Goal: Information Seeking & Learning: Learn about a topic

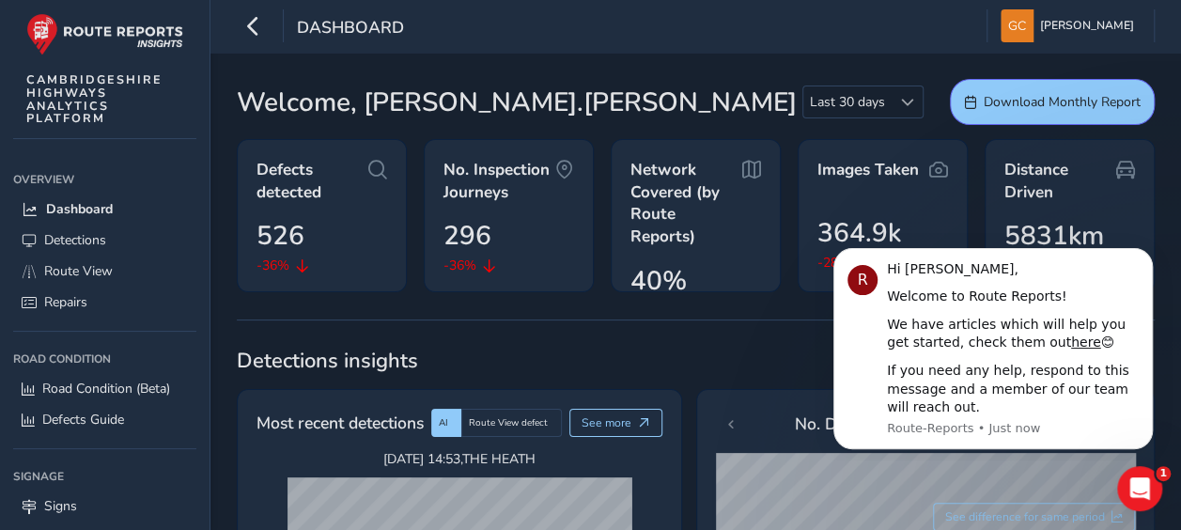
click at [1142, 254] on icon "Dismiss notification" at bounding box center [1147, 253] width 10 height 10
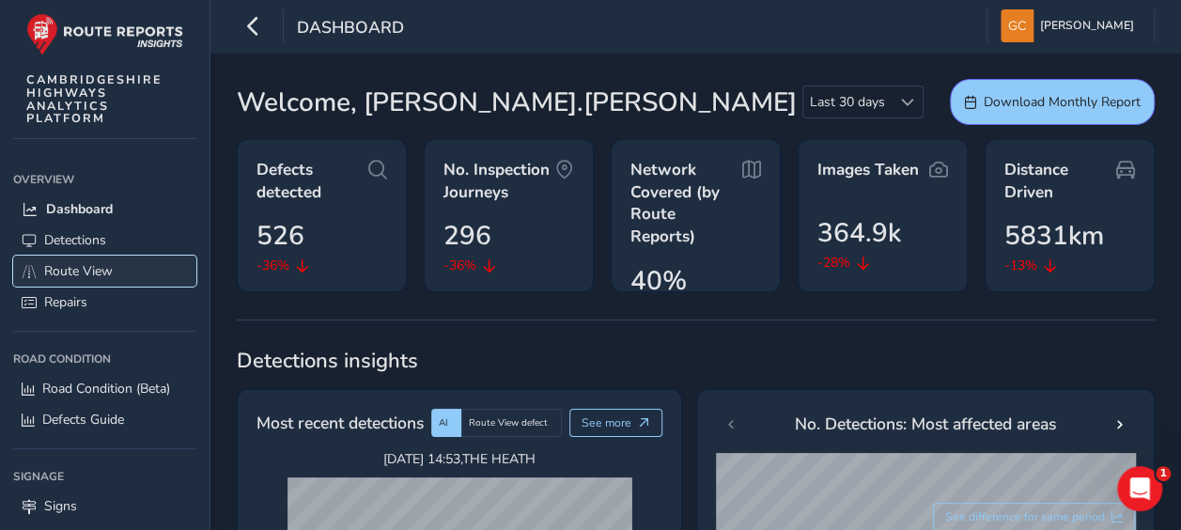
click at [102, 272] on span "Route View" at bounding box center [78, 271] width 69 height 18
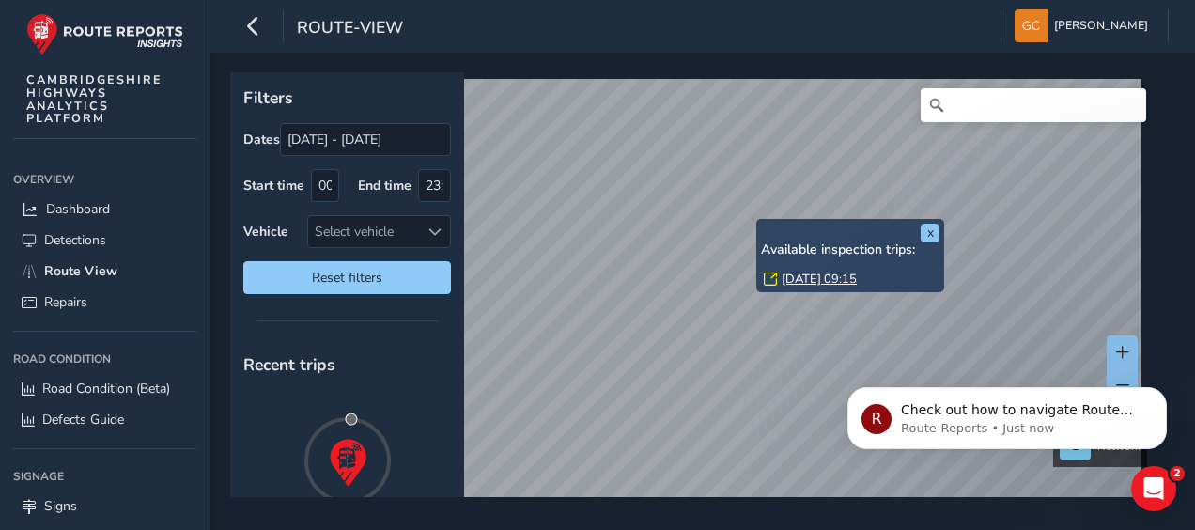
click at [781, 263] on div "x Available inspection trips: Fri, 5 Sep, 09:15 Filters Dates 31/08/2025 - 30/0…" at bounding box center [696, 284] width 932 height 425
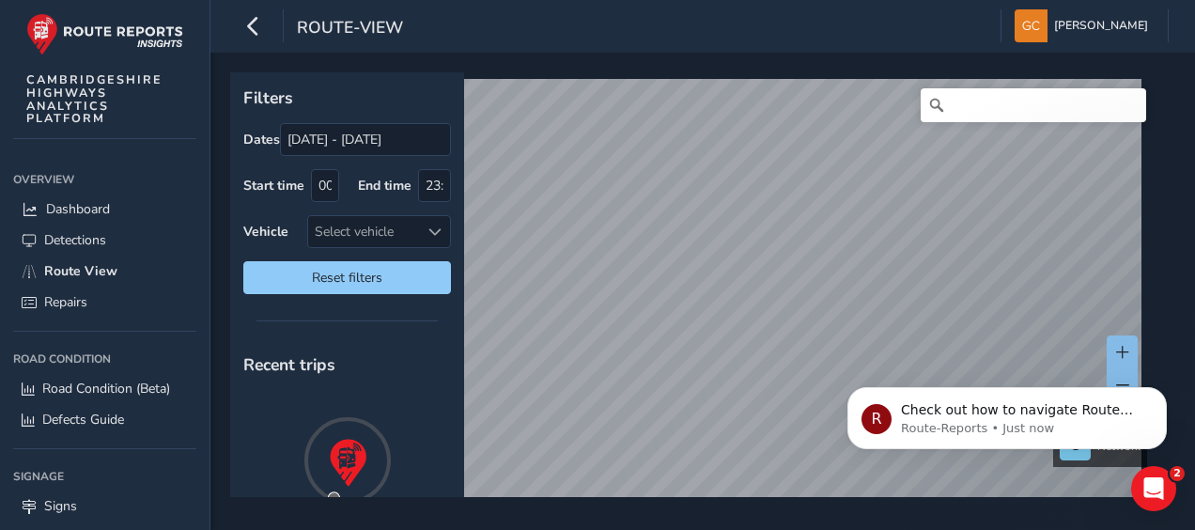
click at [817, 278] on div "Filters Dates 31/08/2025 - 30/09/2025 Start time 00:00 End time 23:59 Vehicle S…" at bounding box center [696, 284] width 932 height 425
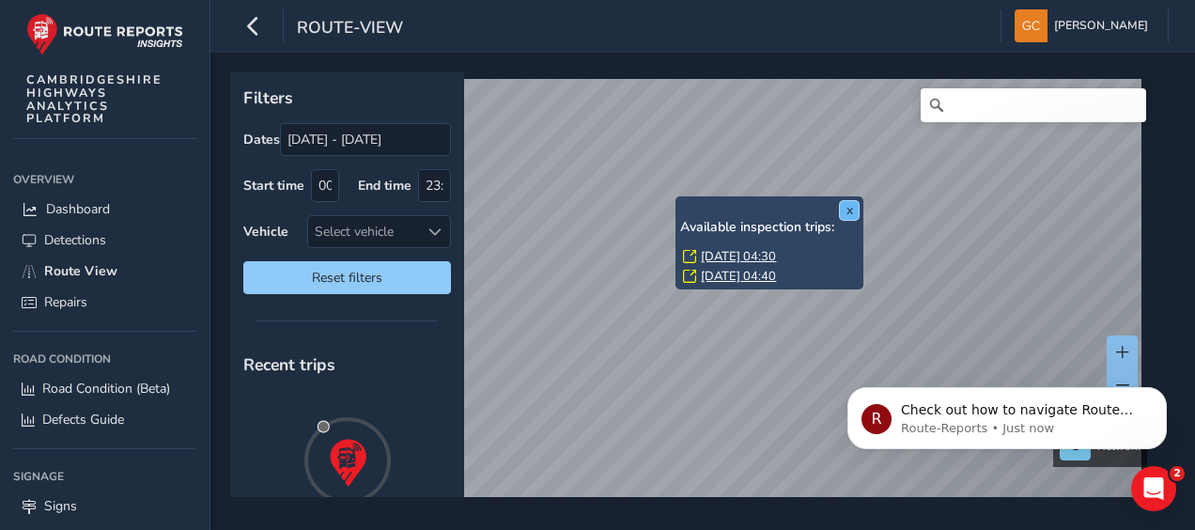
click at [847, 210] on button "x" at bounding box center [849, 210] width 19 height 19
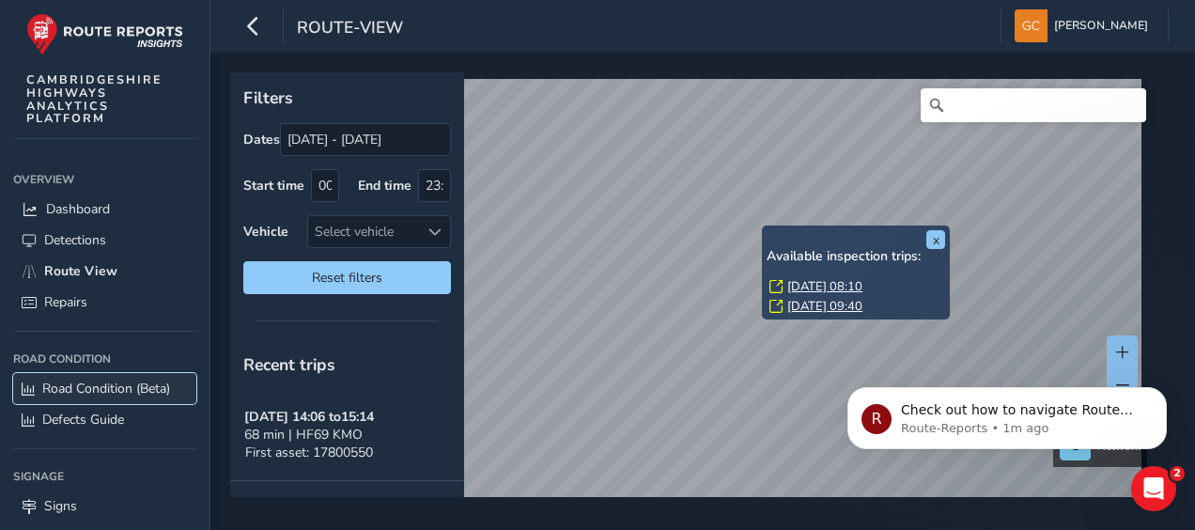
click at [109, 379] on span "Road Condition (Beta)" at bounding box center [106, 388] width 128 height 18
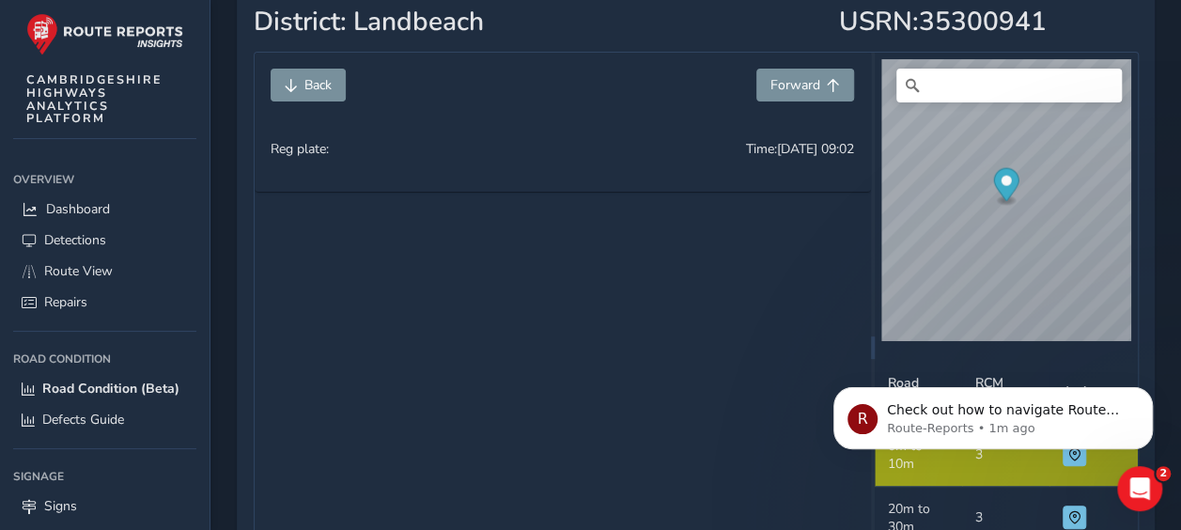
scroll to position [188, 0]
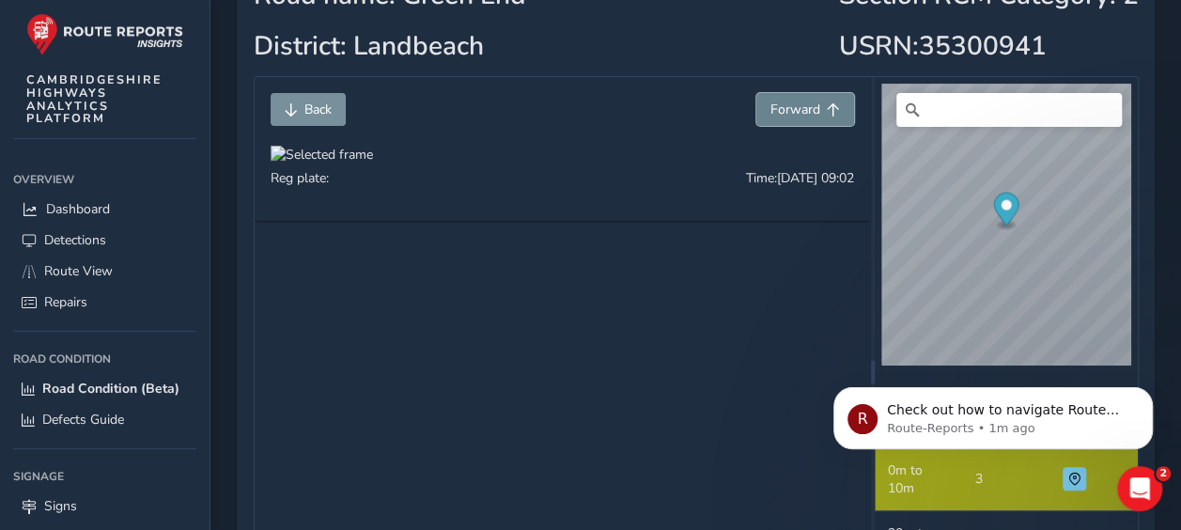
click at [770, 111] on span "Forward" at bounding box center [795, 109] width 50 height 18
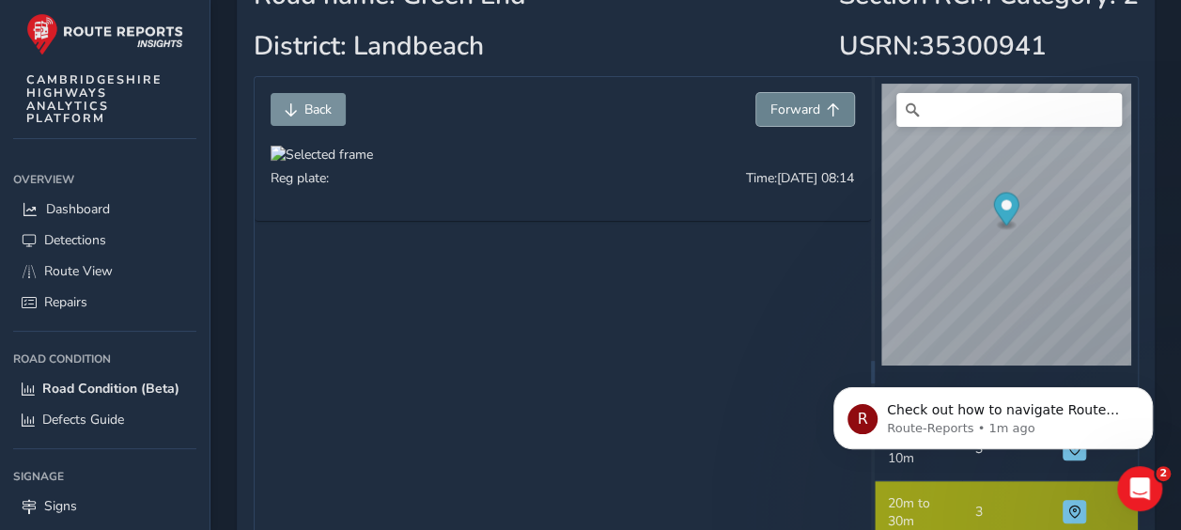
click at [770, 111] on span "Forward" at bounding box center [795, 109] width 50 height 18
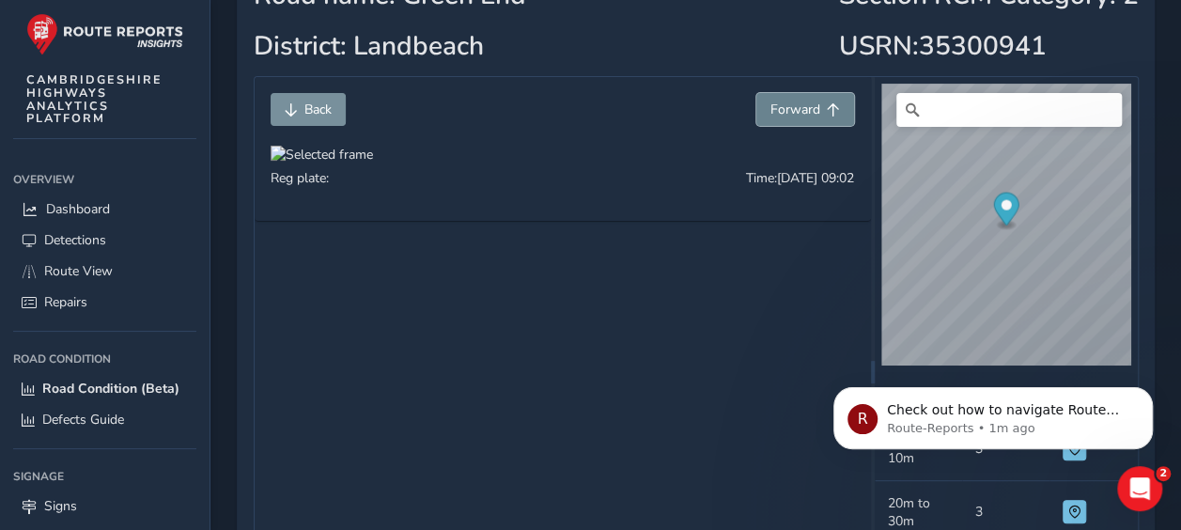
scroll to position [92, 0]
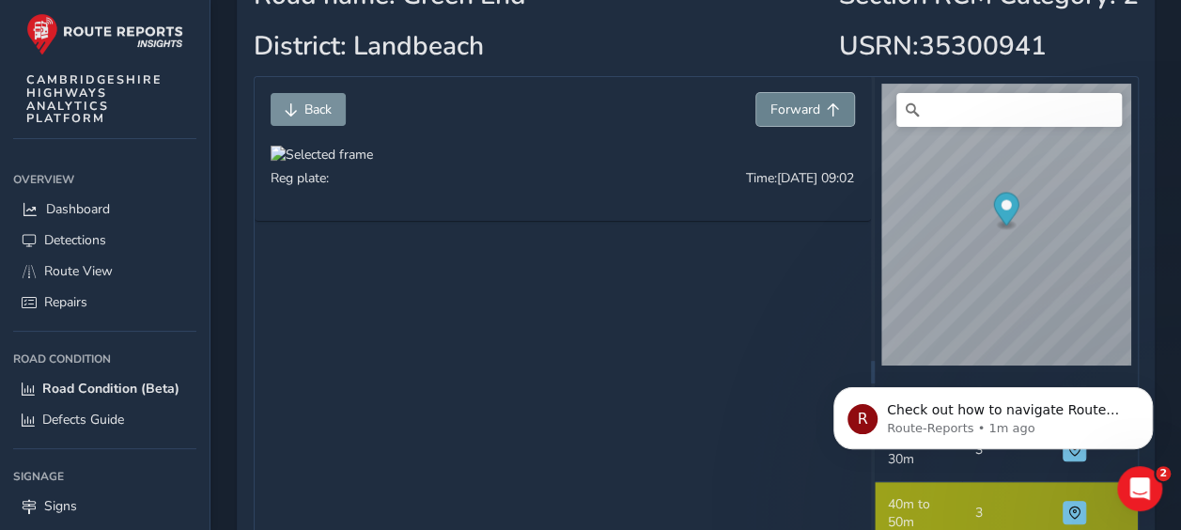
click at [770, 111] on span "Forward" at bounding box center [795, 109] width 50 height 18
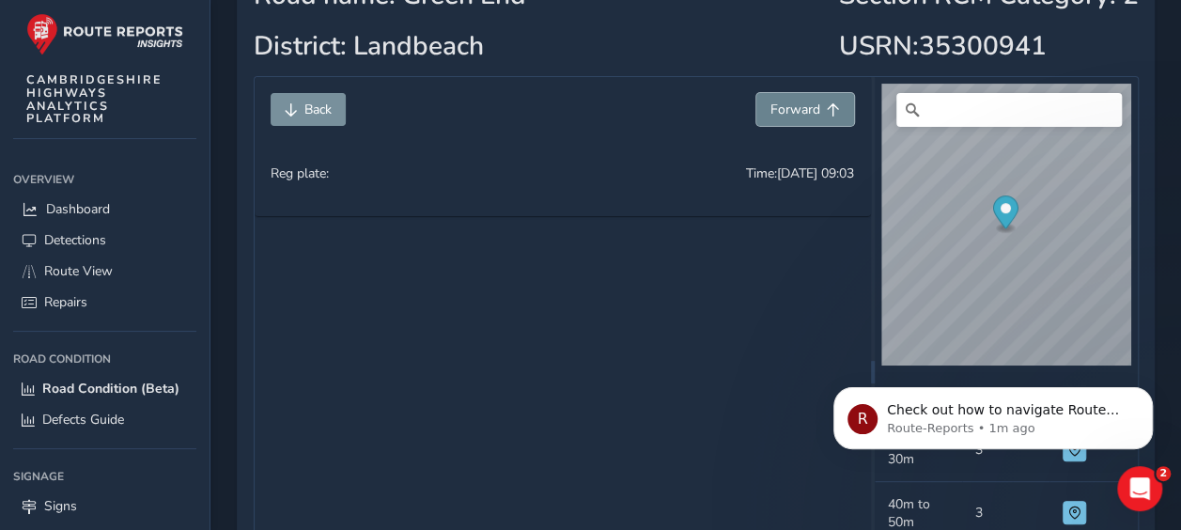
scroll to position [154, 0]
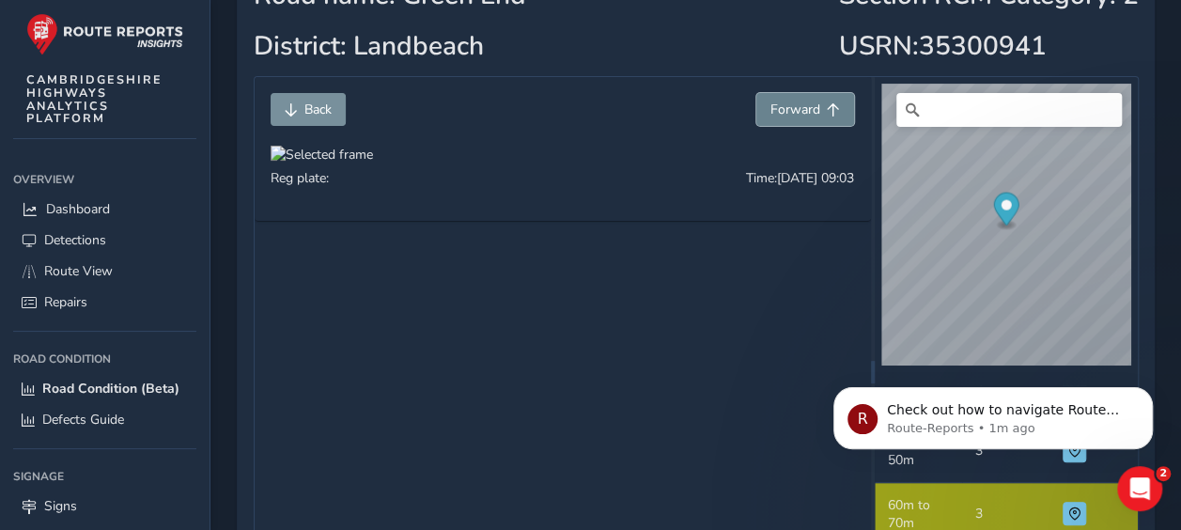
click at [770, 111] on span "Forward" at bounding box center [795, 109] width 50 height 18
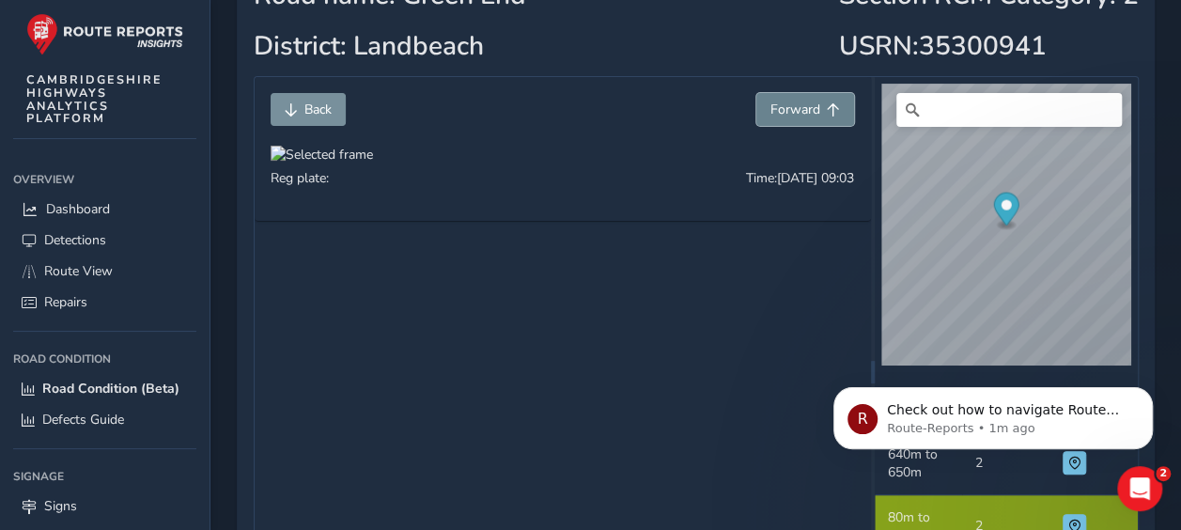
click at [770, 111] on span "Forward" at bounding box center [795, 109] width 50 height 18
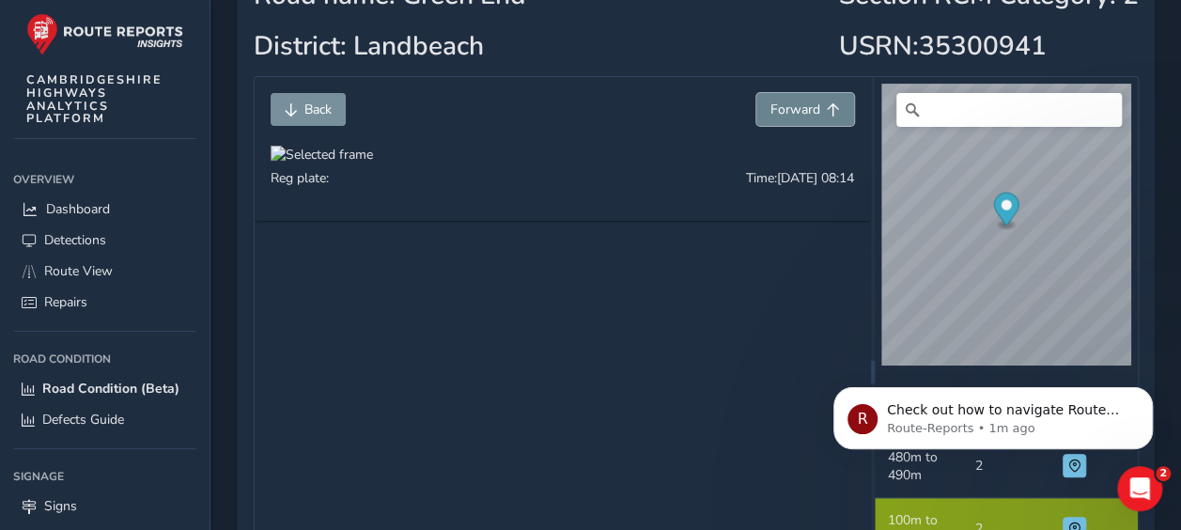
click at [770, 111] on span "Forward" at bounding box center [795, 109] width 50 height 18
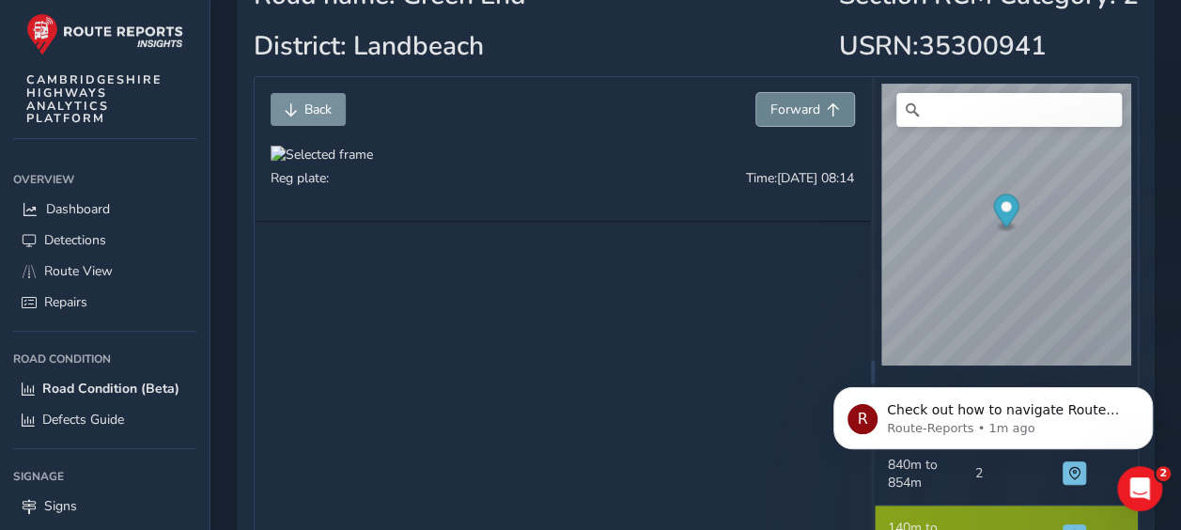
click at [770, 111] on span "Forward" at bounding box center [795, 109] width 50 height 18
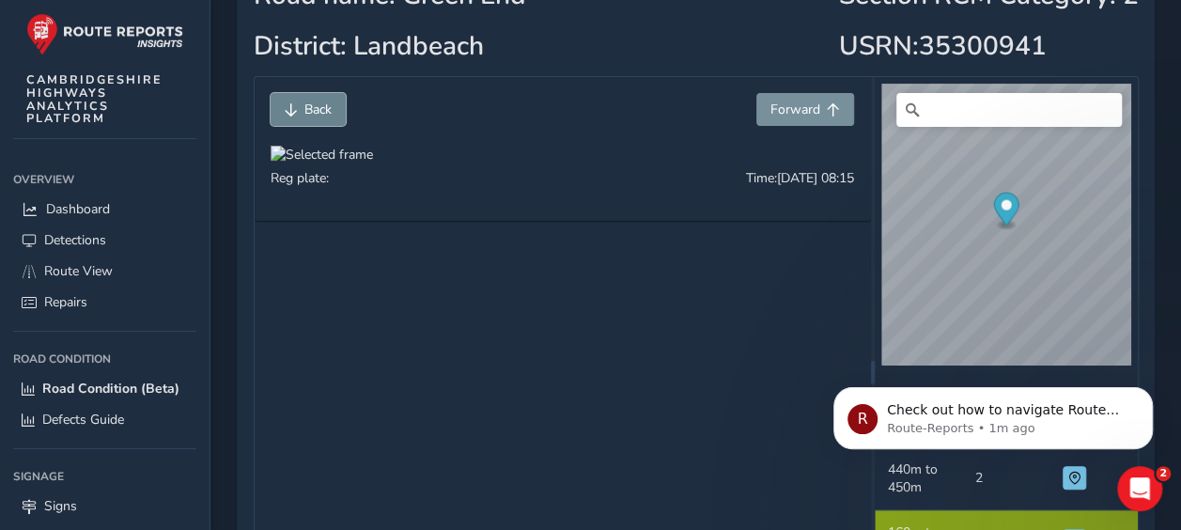
click at [304, 107] on span "Back" at bounding box center [317, 109] width 27 height 18
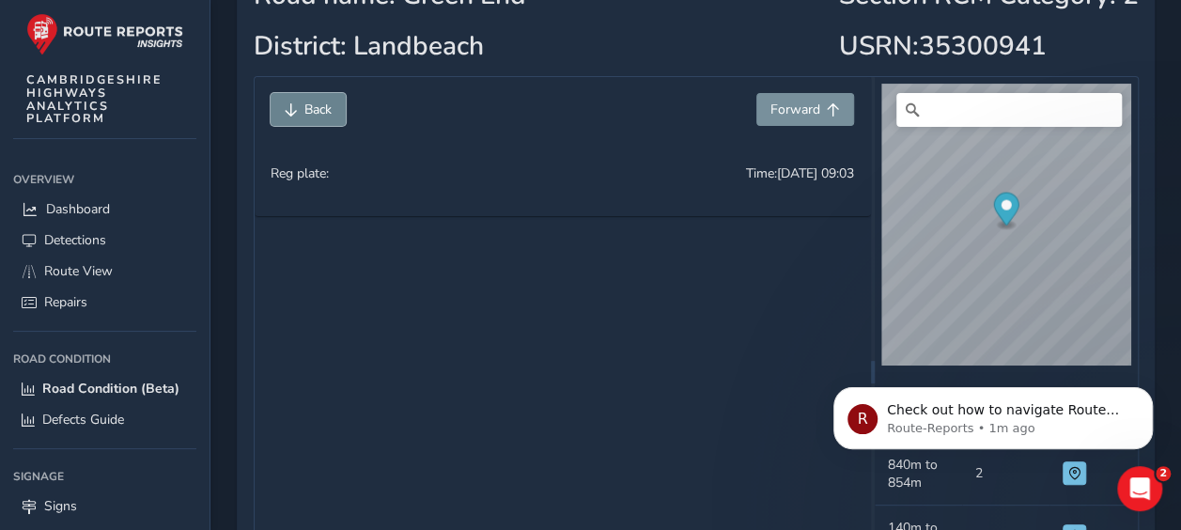
scroll to position [1332, 0]
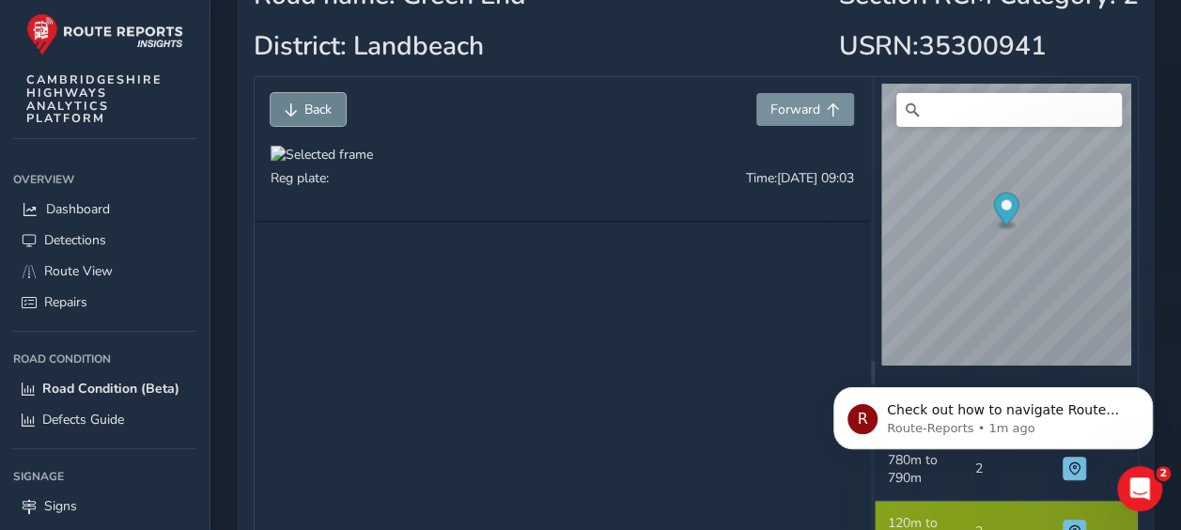
click at [304, 107] on span "Back" at bounding box center [317, 109] width 27 height 18
click at [315, 103] on span "Back" at bounding box center [317, 109] width 27 height 18
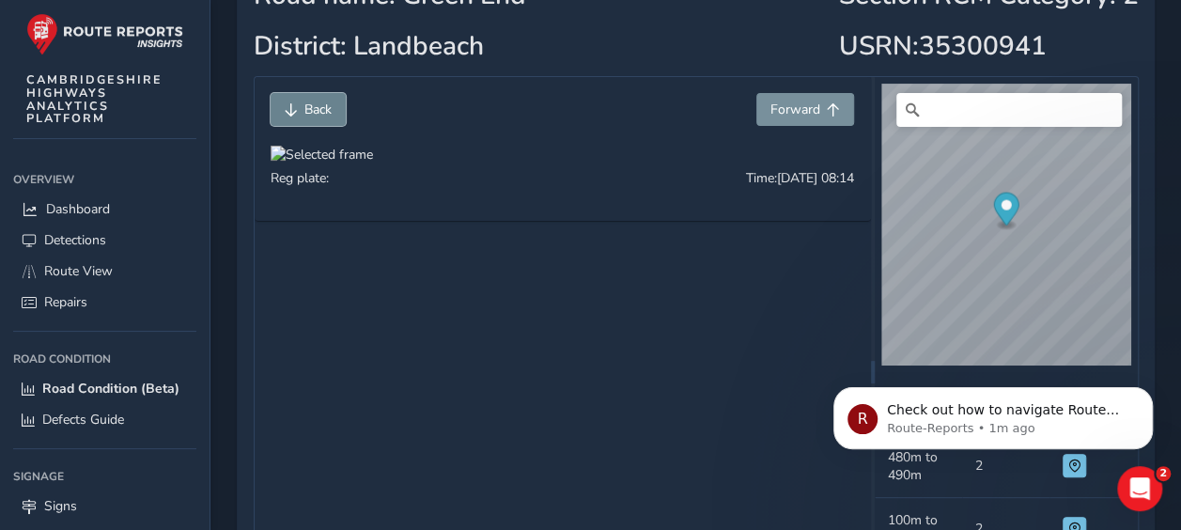
click at [315, 103] on span "Back" at bounding box center [317, 109] width 27 height 18
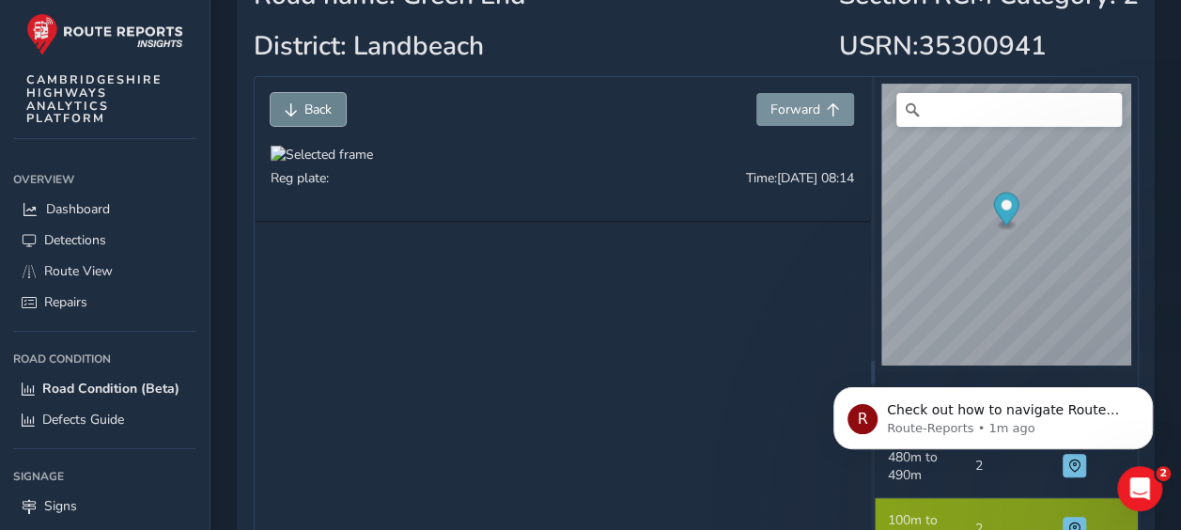
click at [315, 103] on span "Back" at bounding box center [317, 109] width 27 height 18
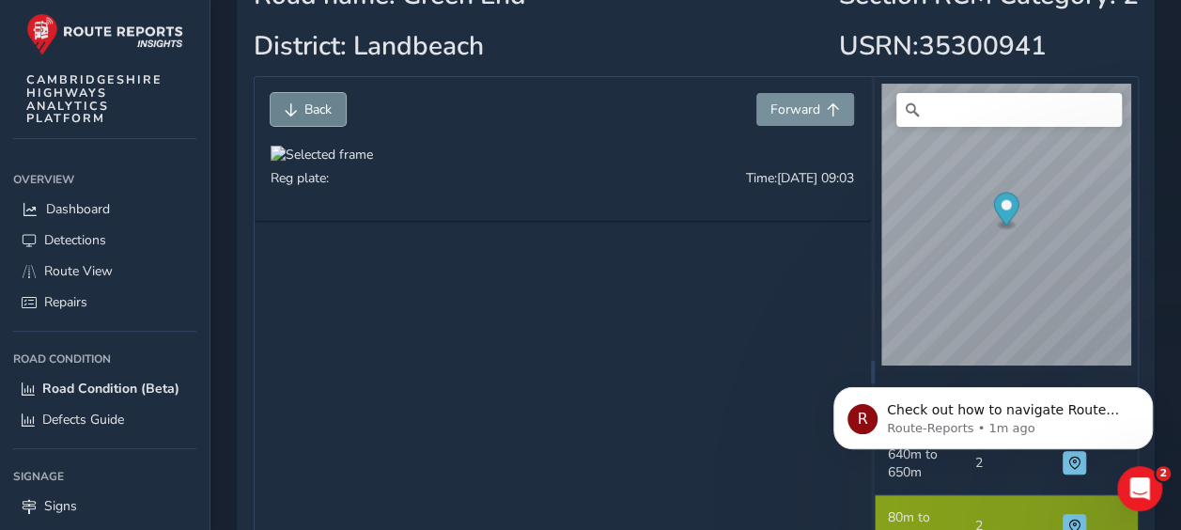
click at [315, 103] on span "Back" at bounding box center [317, 109] width 27 height 18
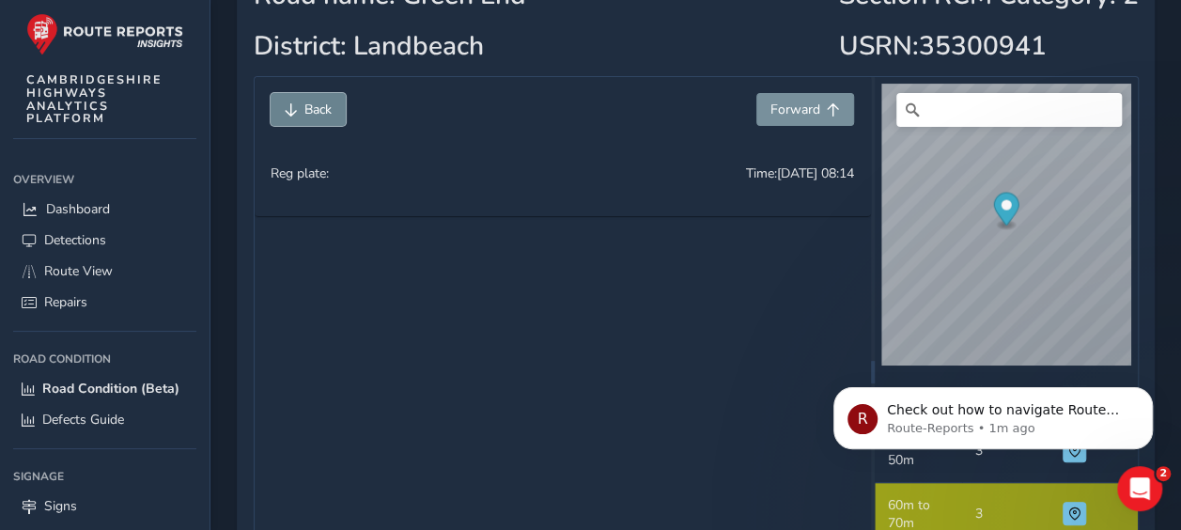
click at [315, 103] on span "Back" at bounding box center [317, 109] width 27 height 18
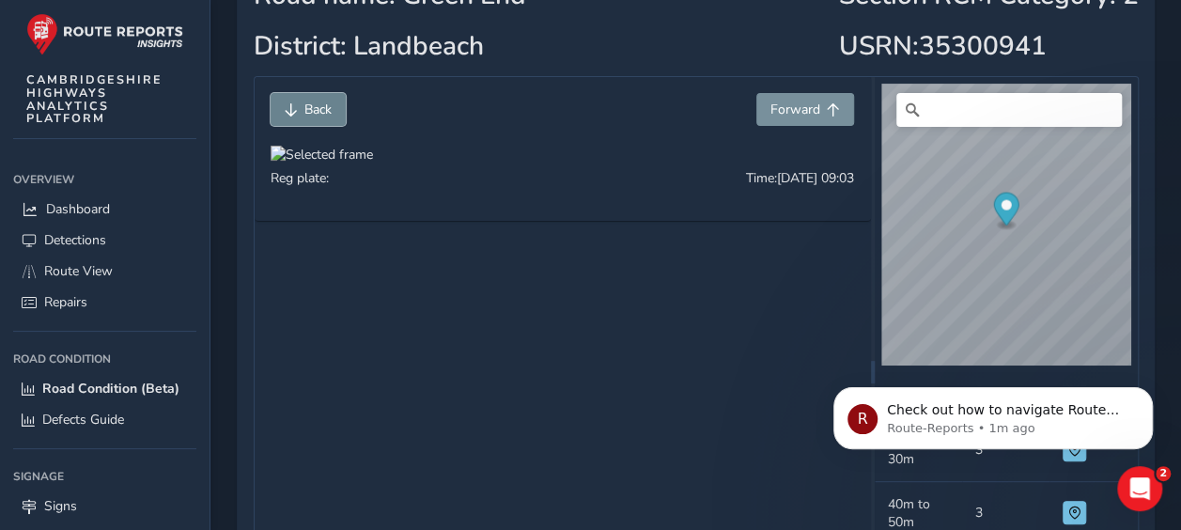
click at [315, 103] on span "Back" at bounding box center [317, 109] width 27 height 18
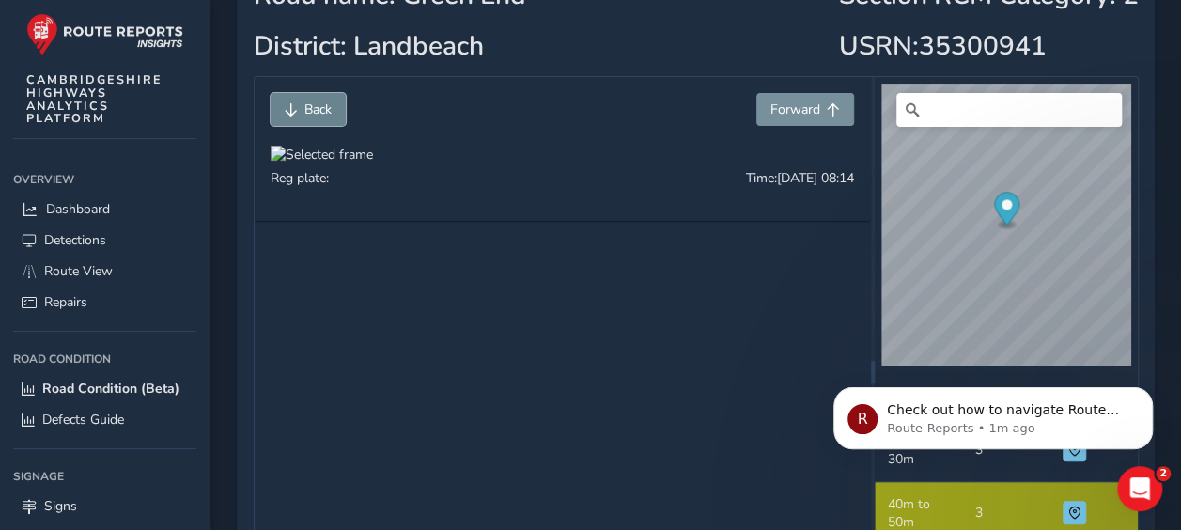
click at [315, 103] on span "Back" at bounding box center [317, 109] width 27 height 18
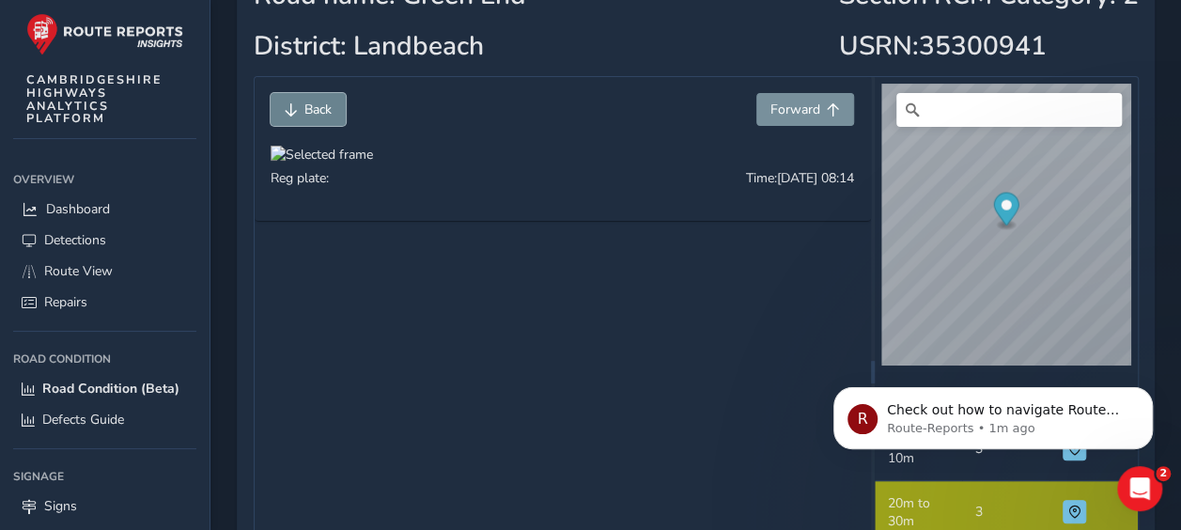
scroll to position [92, 0]
click at [315, 103] on span "Back" at bounding box center [317, 109] width 27 height 18
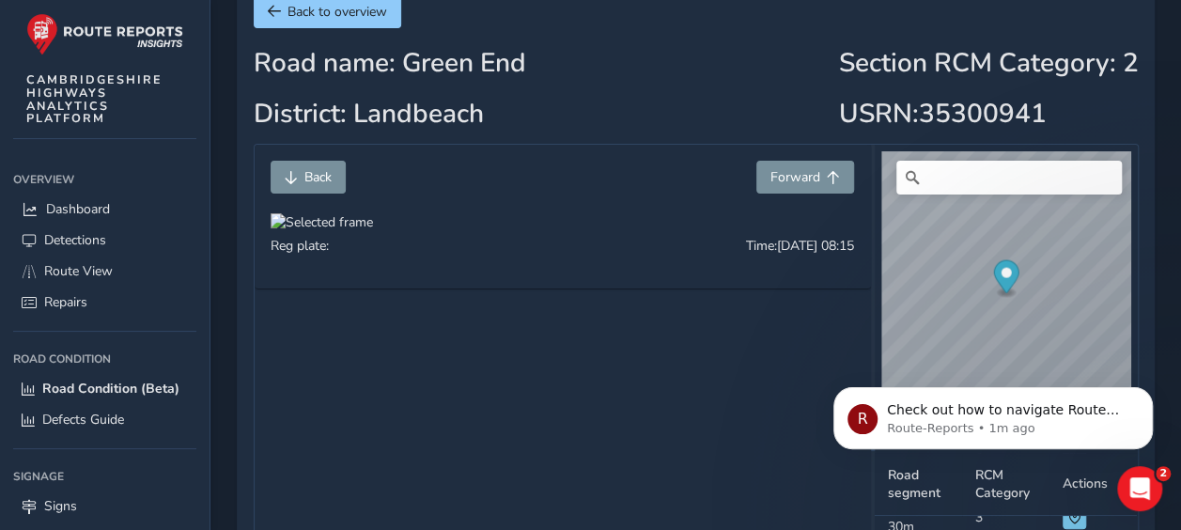
scroll to position [94, 0]
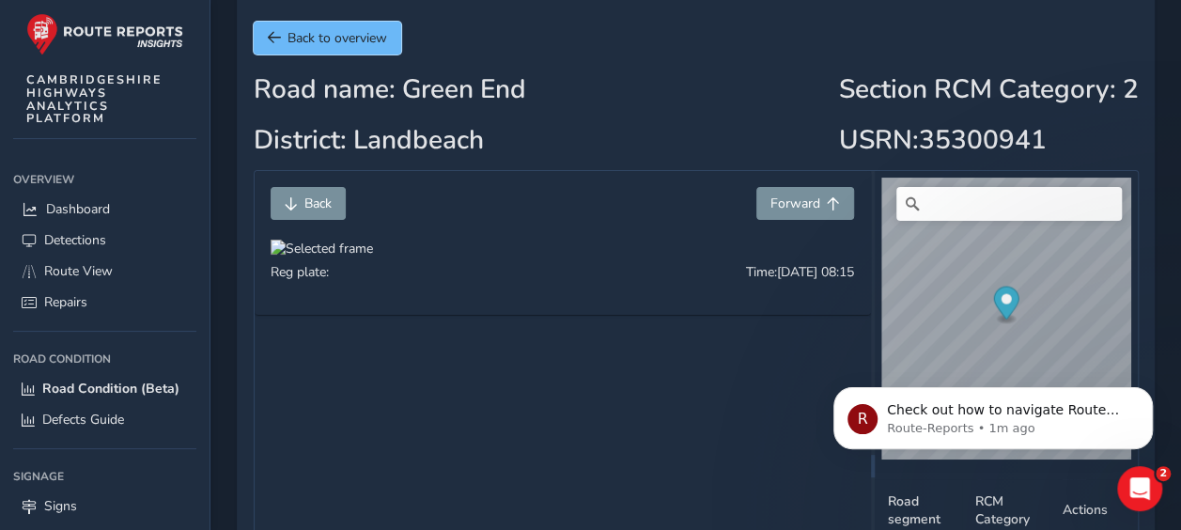
click at [340, 47] on button "Back to overview" at bounding box center [327, 38] width 147 height 33
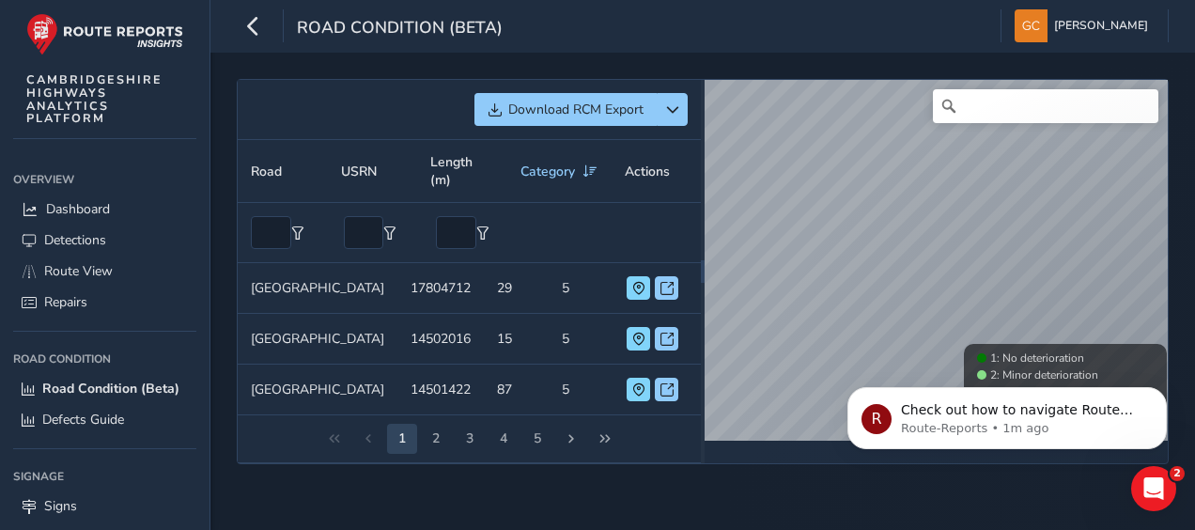
click at [818, 69] on div "Download RCM Export Road USRN Length (m) Category Actions Road FOLKSWORTH ROAD …" at bounding box center [702, 291] width 984 height 477
click at [996, 109] on input "Search" at bounding box center [1045, 106] width 225 height 34
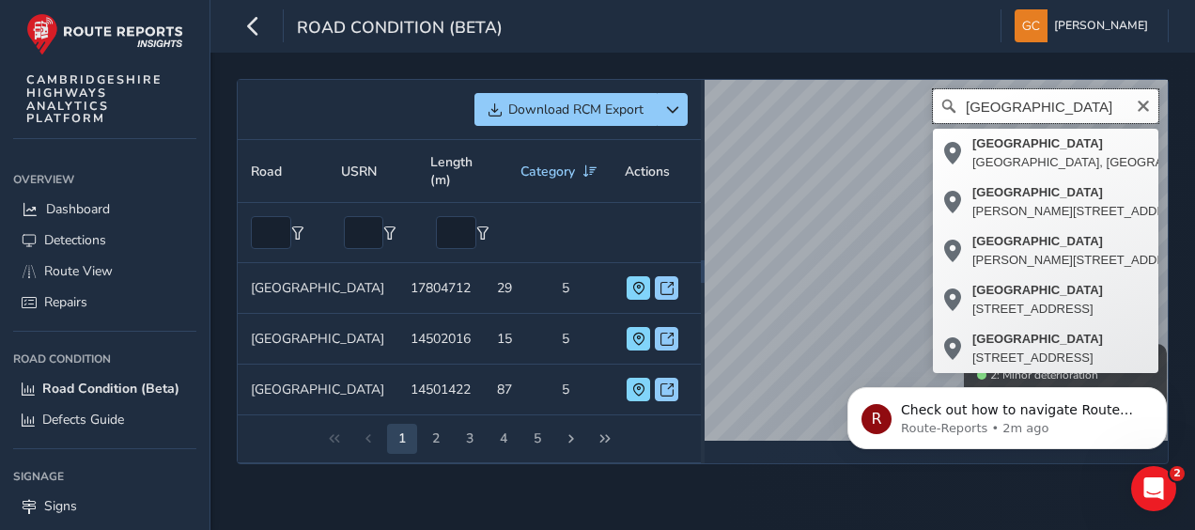
click at [1073, 104] on input "cottenham road" at bounding box center [1045, 106] width 225 height 34
drag, startPoint x: 1061, startPoint y: 103, endPoint x: 1095, endPoint y: 102, distance: 33.8
click at [1095, 102] on input "cottenham road" at bounding box center [1045, 106] width 225 height 34
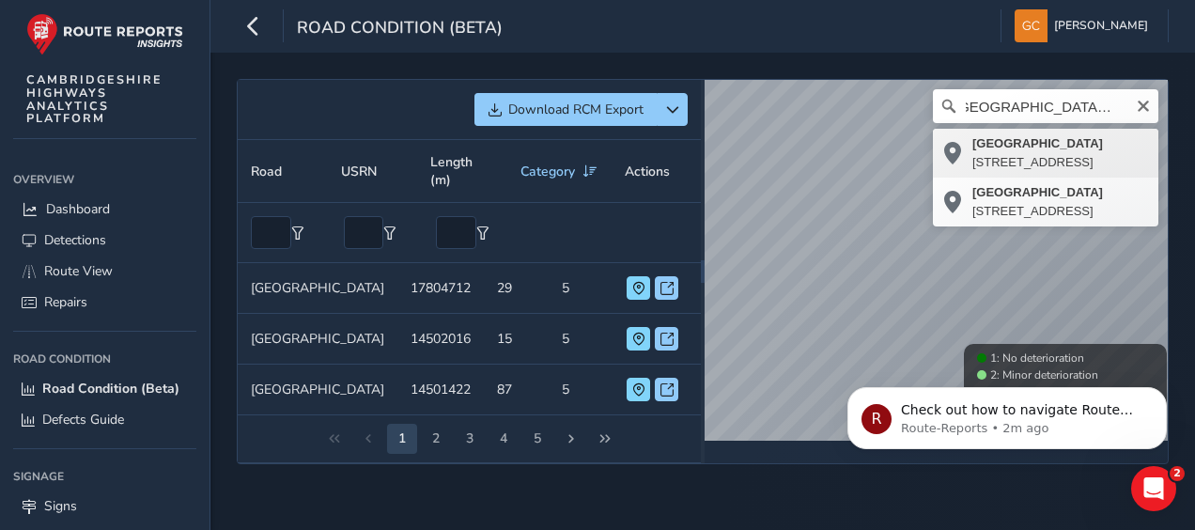
type input "Cottenham Road, Landbeach, South Cambridgeshire, Cambridgeshire, Cambridgeshire…"
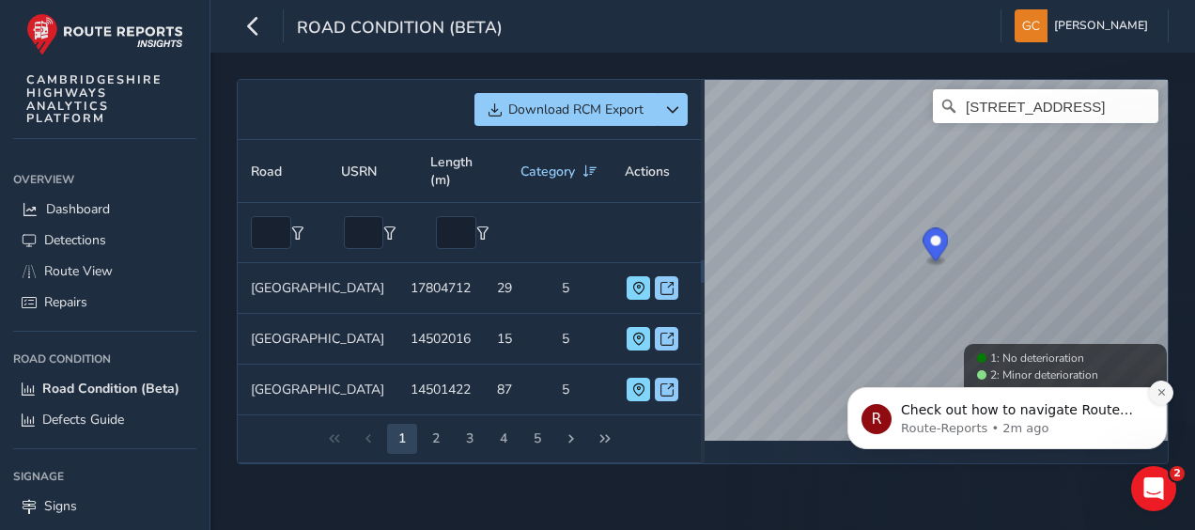
click at [1162, 389] on icon "Dismiss notification" at bounding box center [1161, 392] width 10 height 10
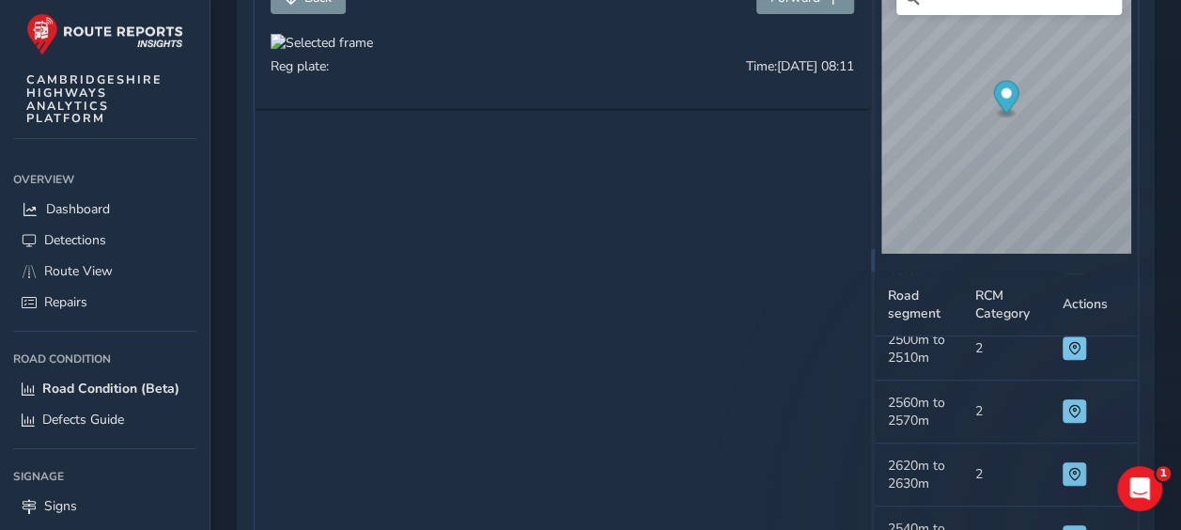
scroll to position [188, 0]
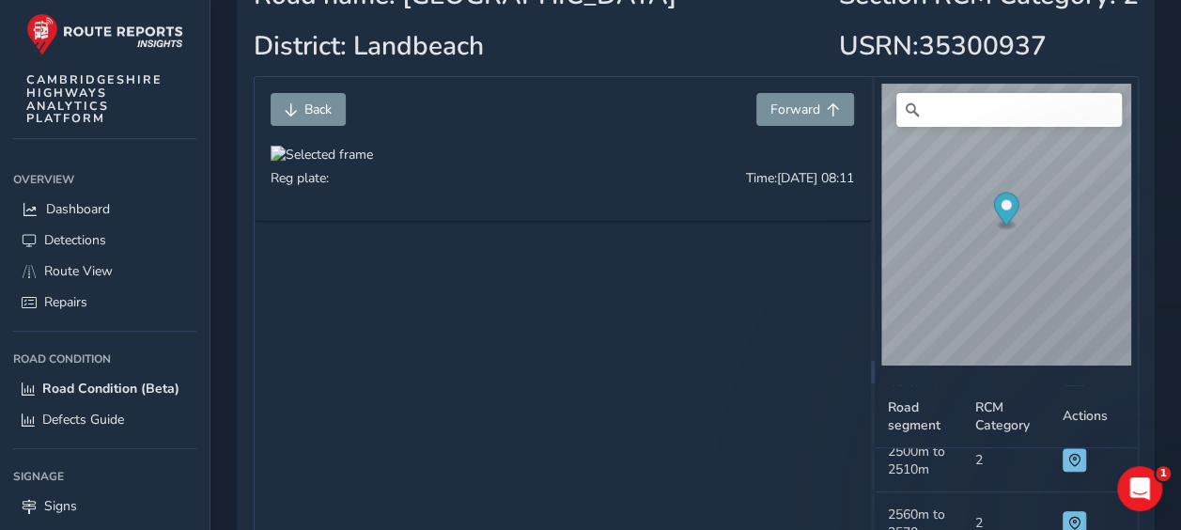
click at [373, 163] on div at bounding box center [321, 155] width 102 height 18
click at [559, 298] on img at bounding box center [569, 330] width 1803 height 1014
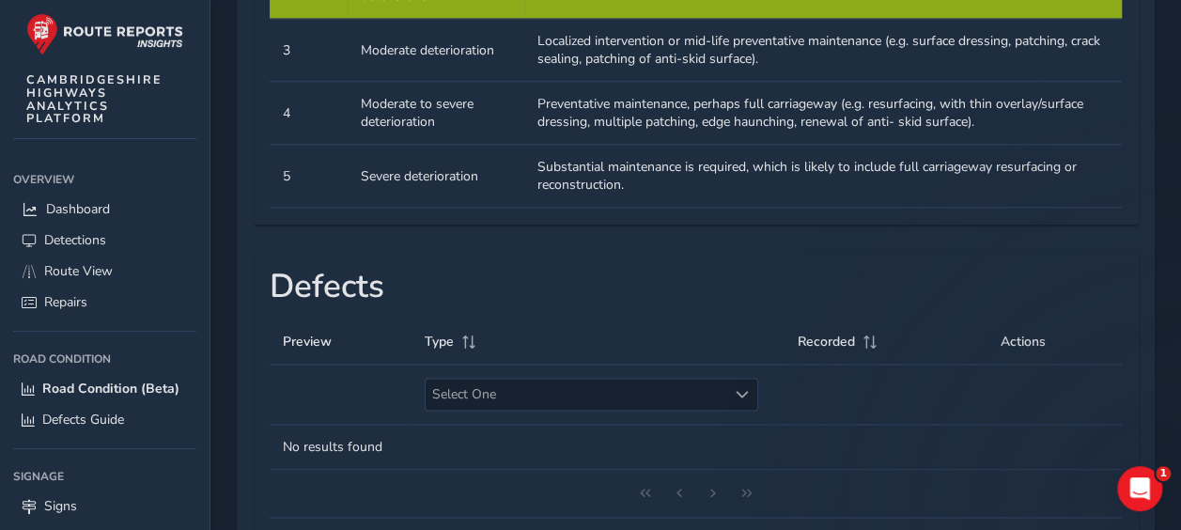
scroll to position [1140, 0]
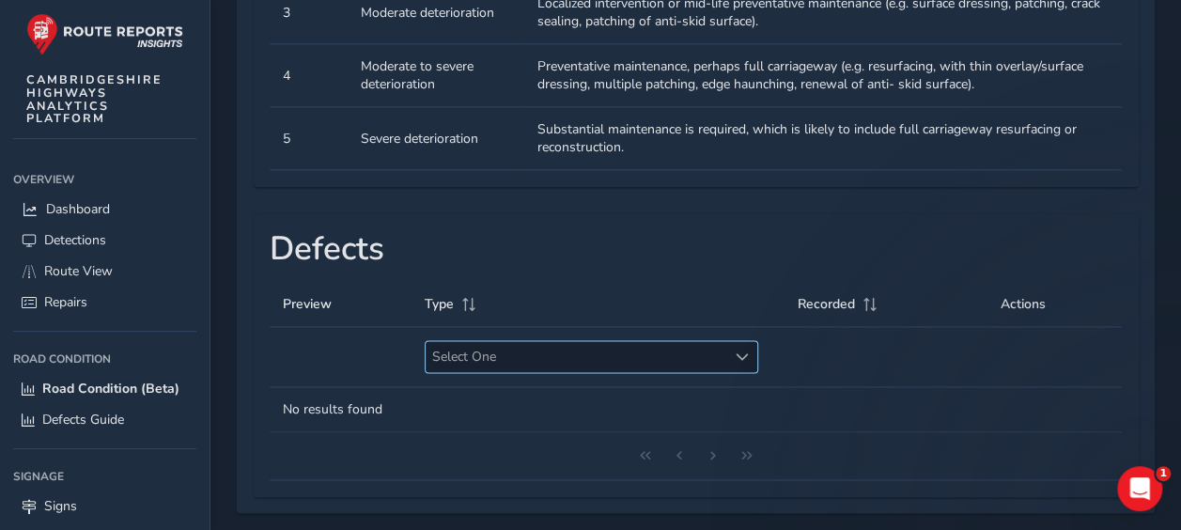
click at [734, 350] on span "Select One" at bounding box center [740, 356] width 13 height 13
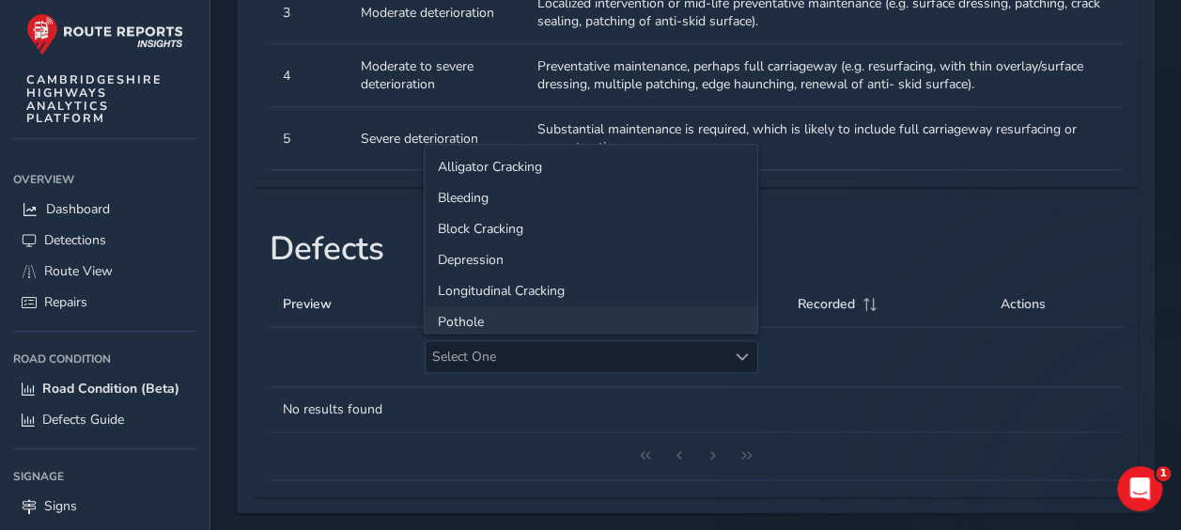
click at [549, 308] on li "Pothole" at bounding box center [591, 321] width 332 height 31
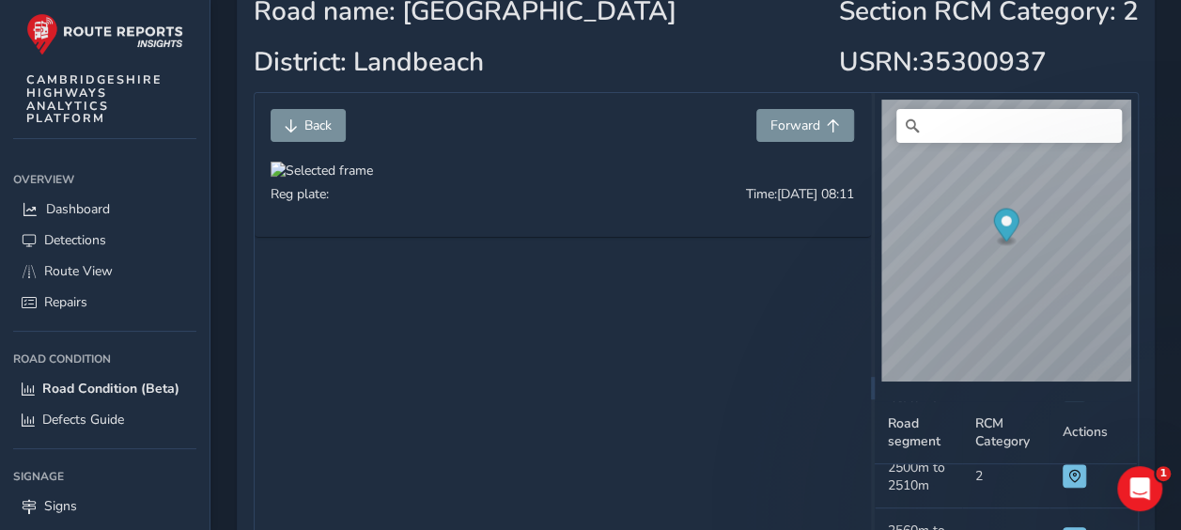
scroll to position [201, 0]
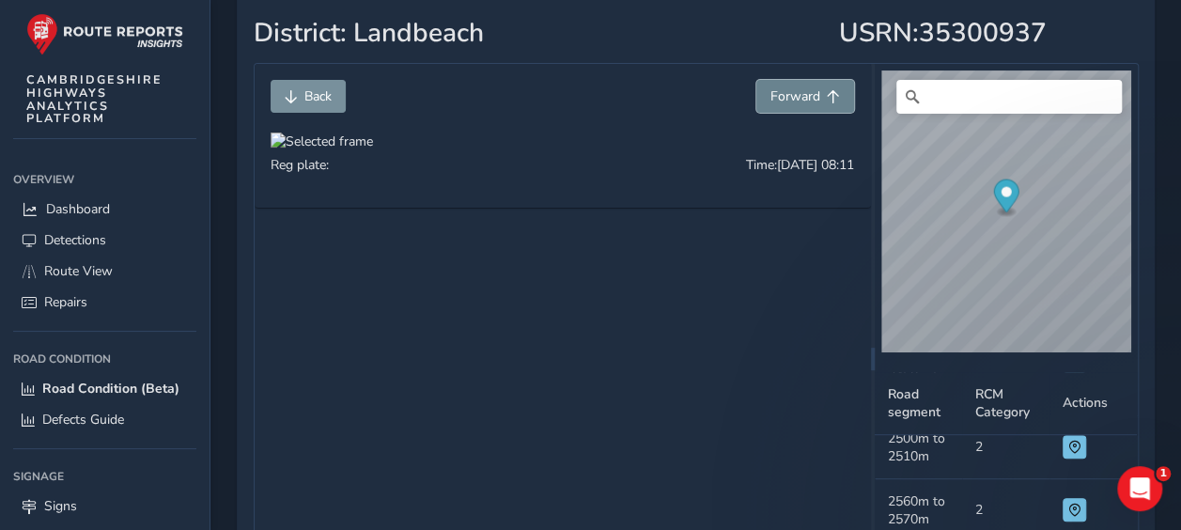
click at [811, 102] on span "Forward" at bounding box center [795, 96] width 50 height 18
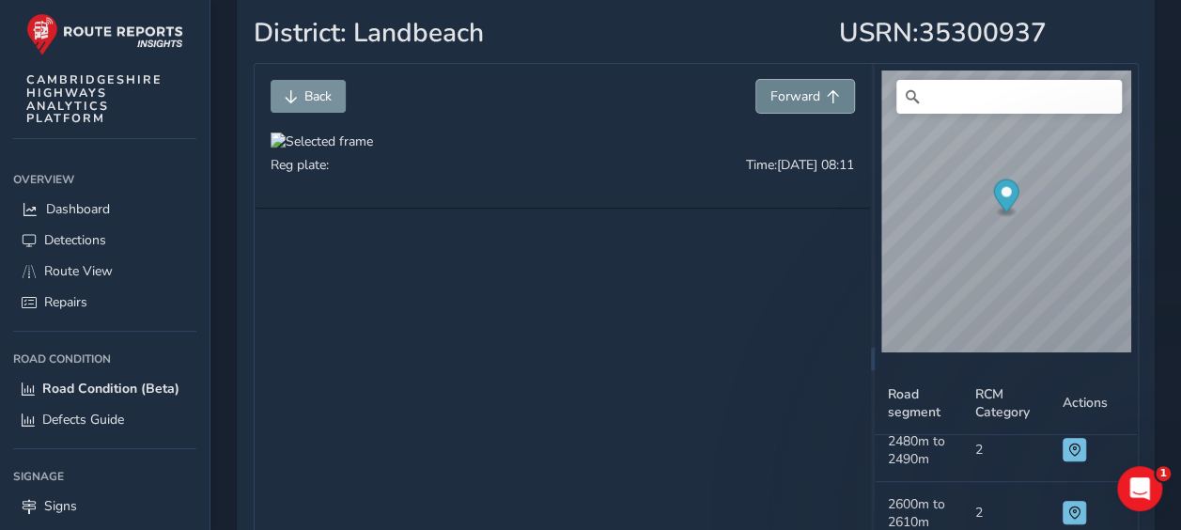
scroll to position [7123, 0]
click at [811, 102] on span "Forward" at bounding box center [795, 96] width 50 height 18
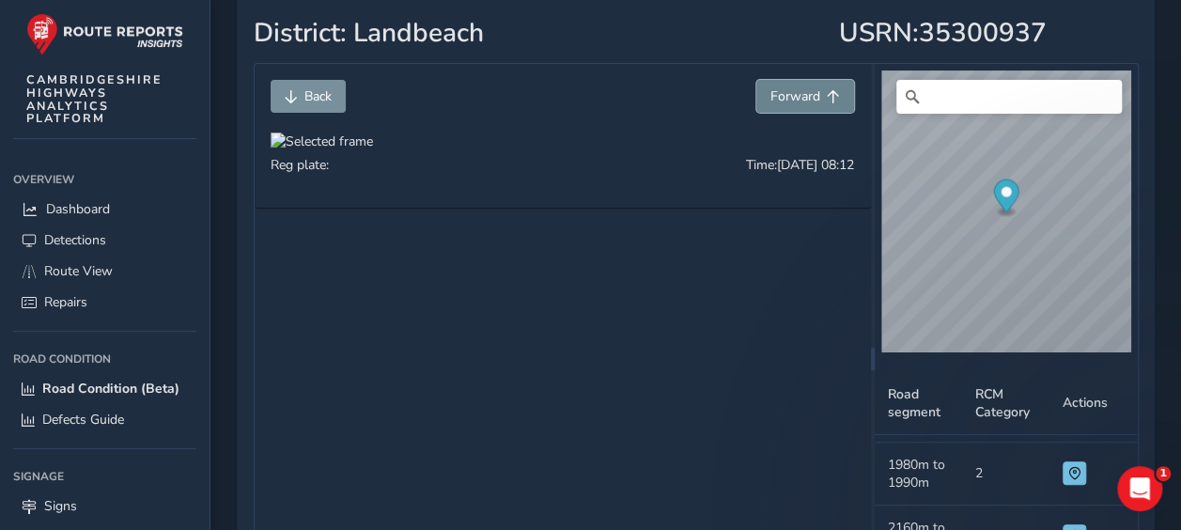
click at [811, 102] on span "Forward" at bounding box center [795, 96] width 50 height 18
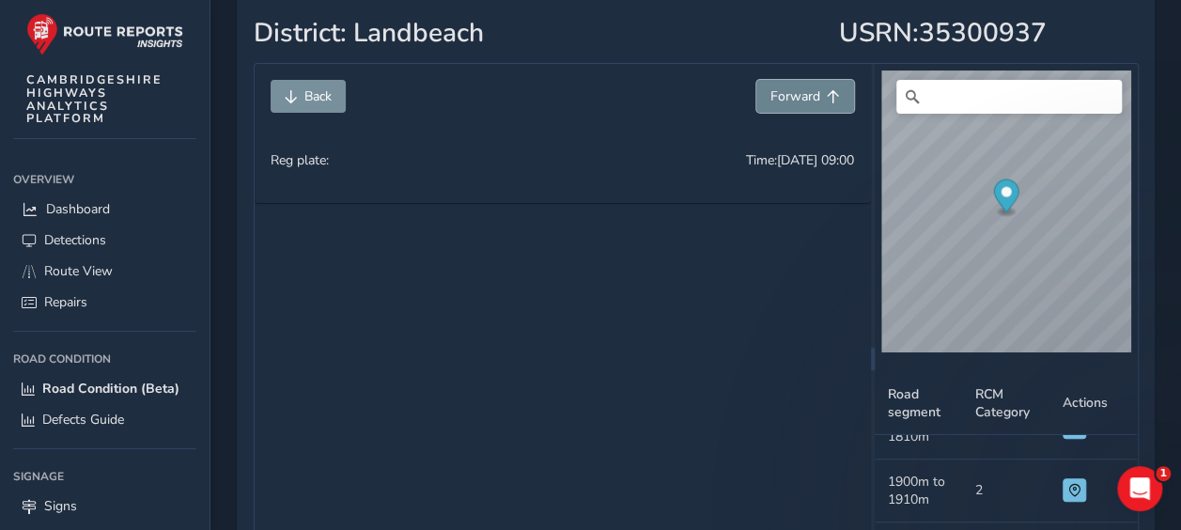
click at [811, 102] on span "Forward" at bounding box center [795, 96] width 50 height 18
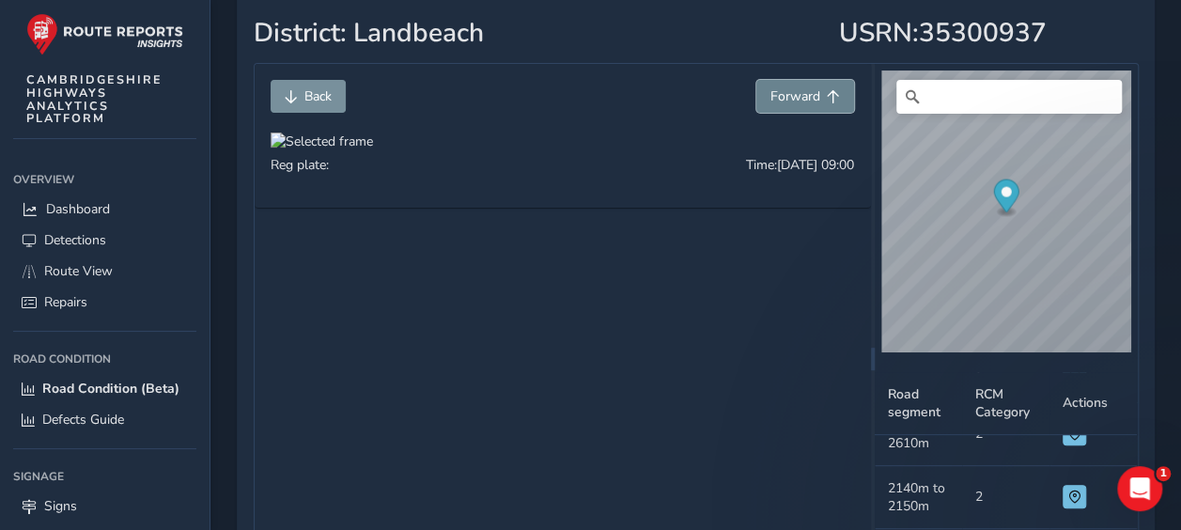
click at [811, 102] on span "Forward" at bounding box center [795, 96] width 50 height 18
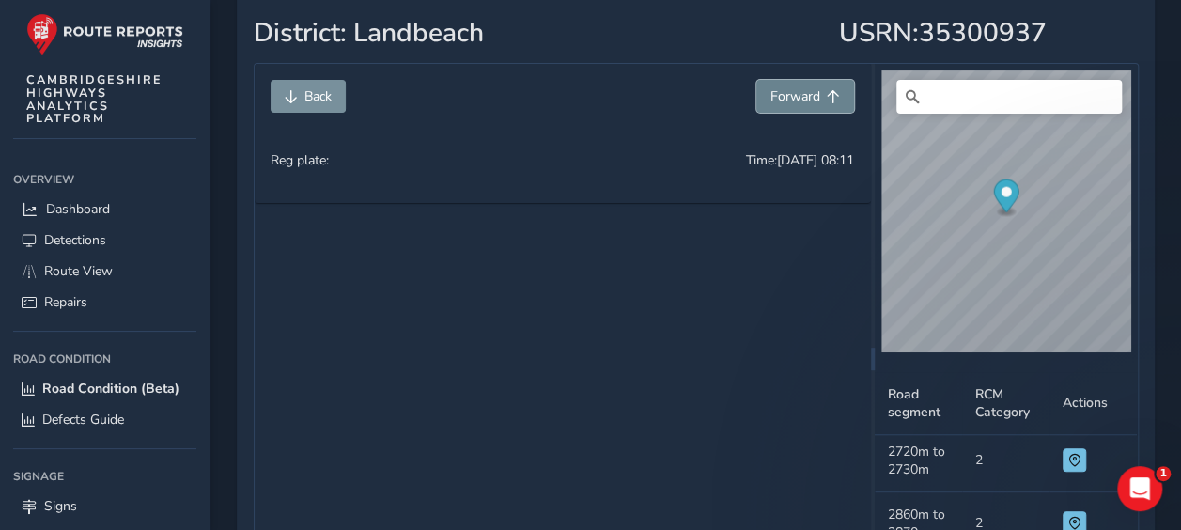
click at [811, 102] on span "Forward" at bounding box center [795, 96] width 50 height 18
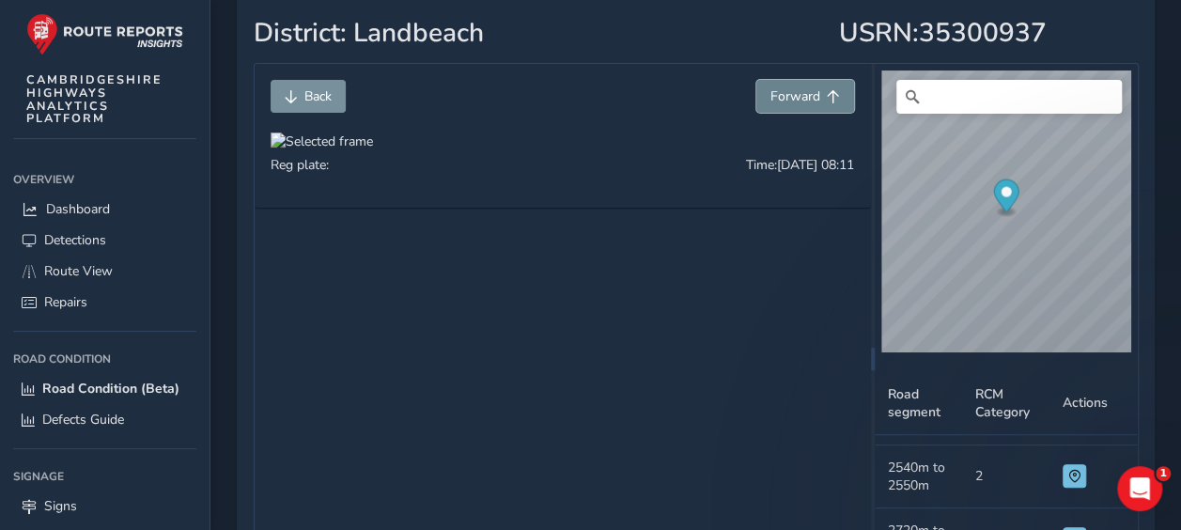
click at [811, 102] on span "Forward" at bounding box center [795, 96] width 50 height 18
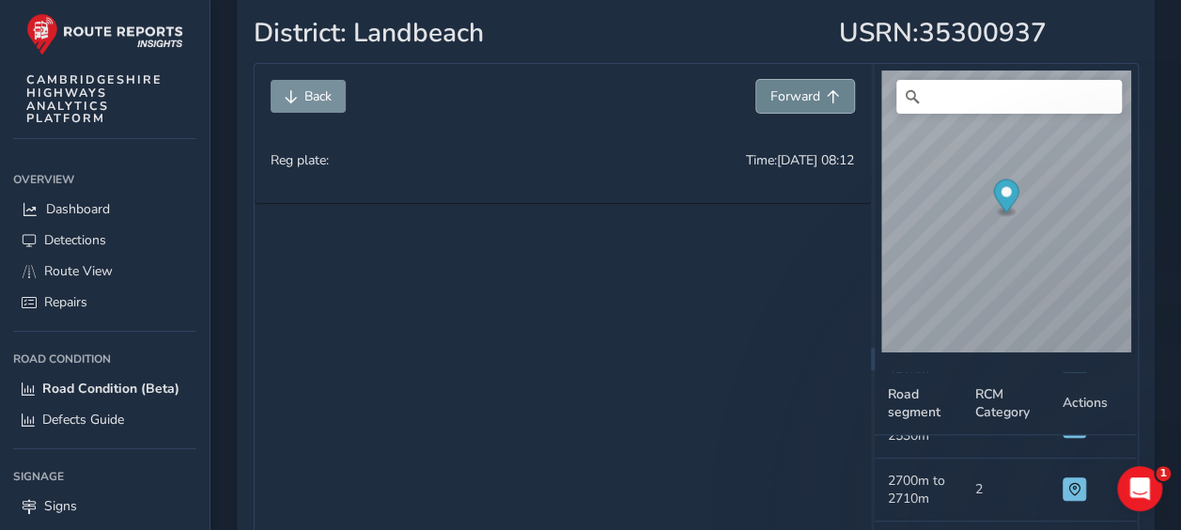
click at [811, 102] on span "Forward" at bounding box center [795, 96] width 50 height 18
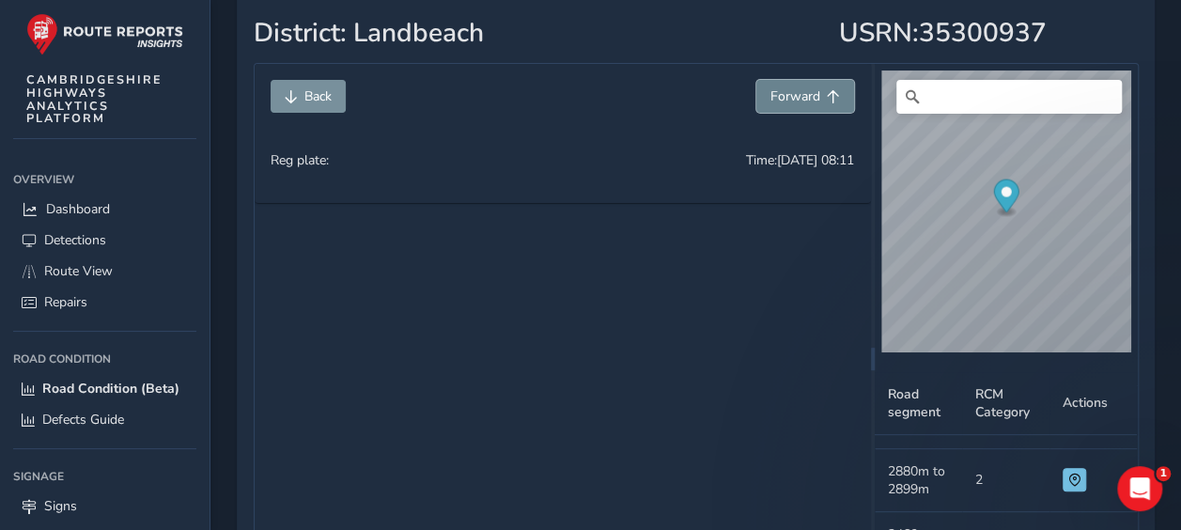
click at [811, 102] on span "Forward" at bounding box center [795, 96] width 50 height 18
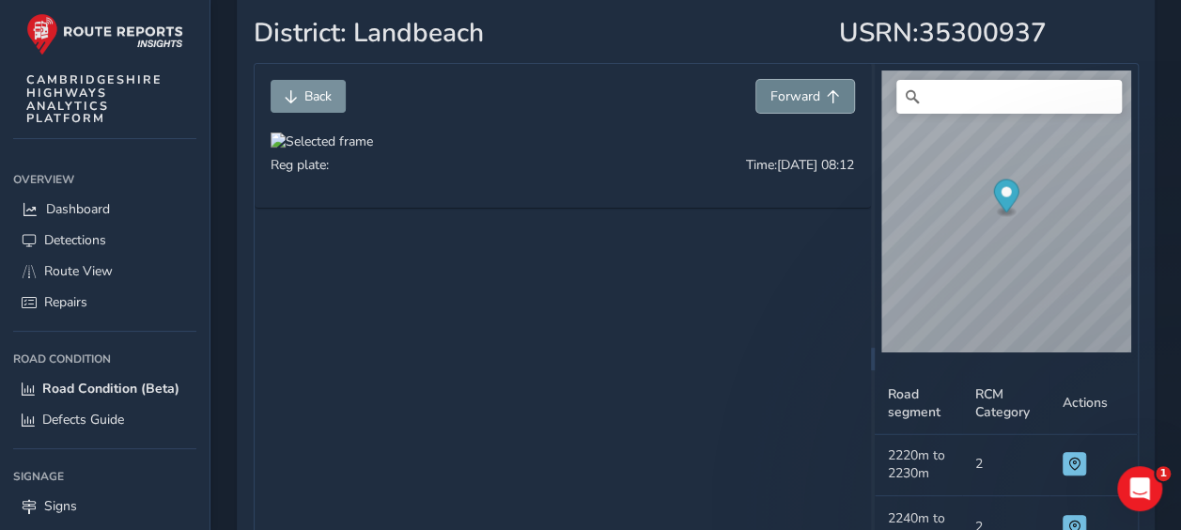
click at [811, 102] on span "Forward" at bounding box center [795, 96] width 50 height 18
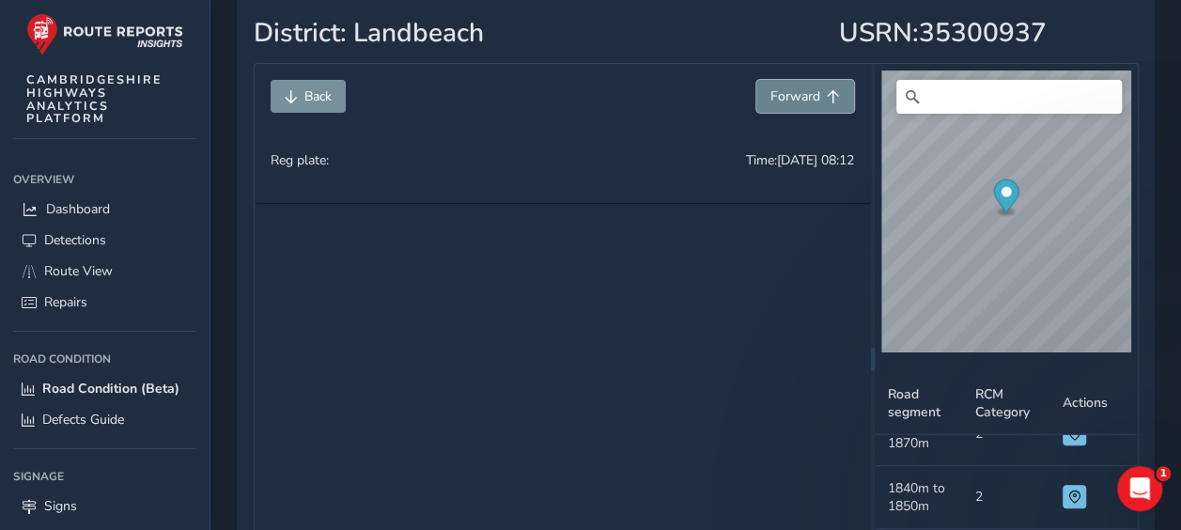
click at [811, 102] on span "Forward" at bounding box center [795, 96] width 50 height 18
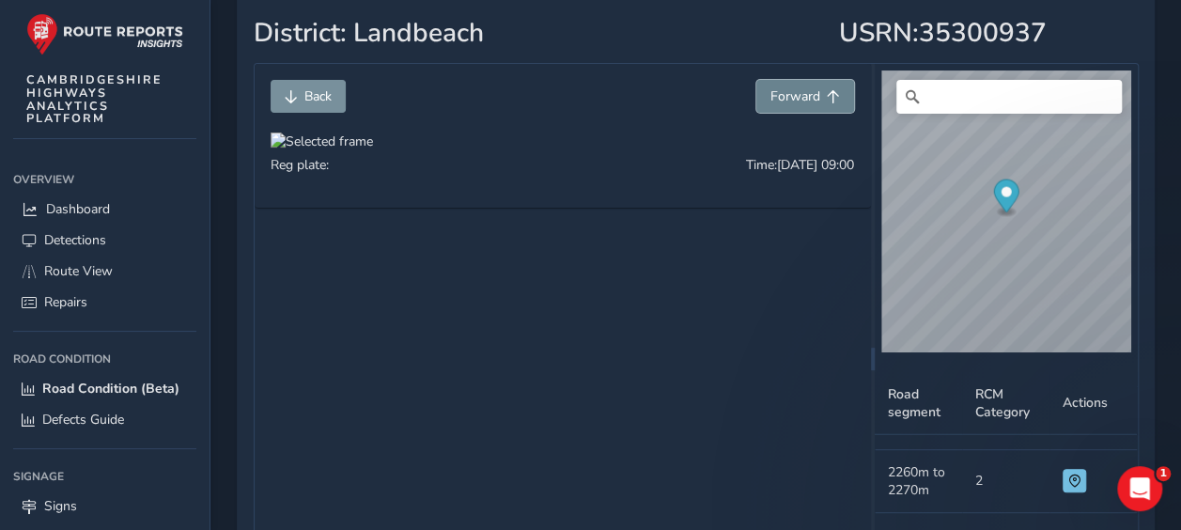
click at [811, 102] on span "Forward" at bounding box center [795, 96] width 50 height 18
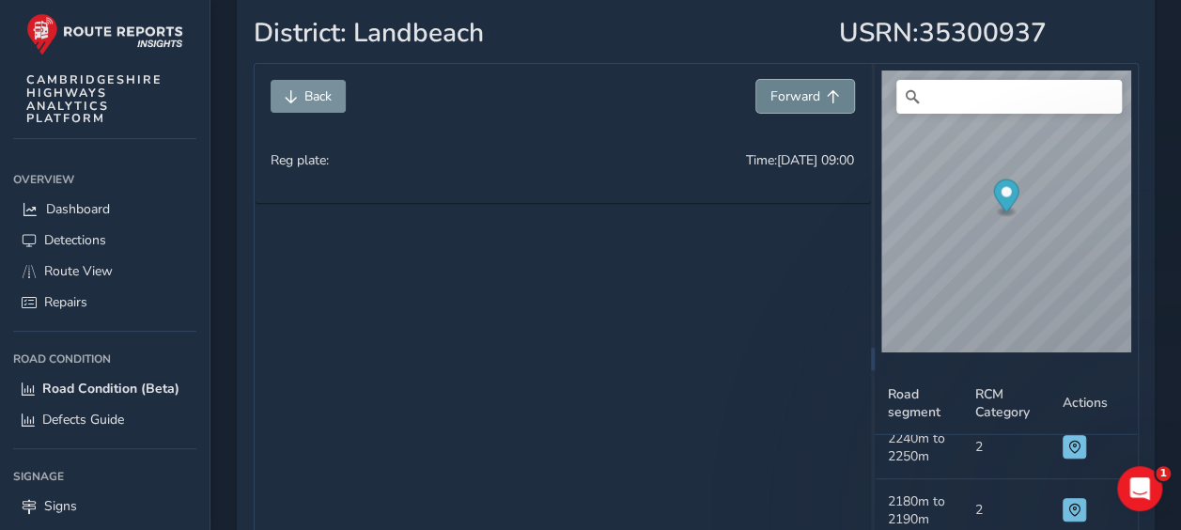
click at [811, 102] on span "Forward" at bounding box center [795, 96] width 50 height 18
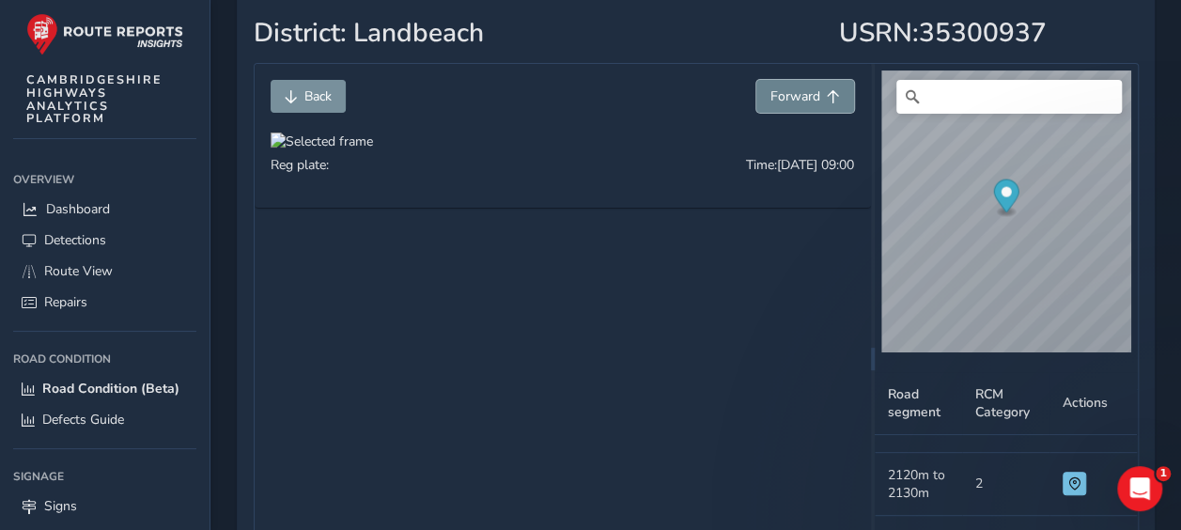
click at [811, 102] on span "Forward" at bounding box center [795, 96] width 50 height 18
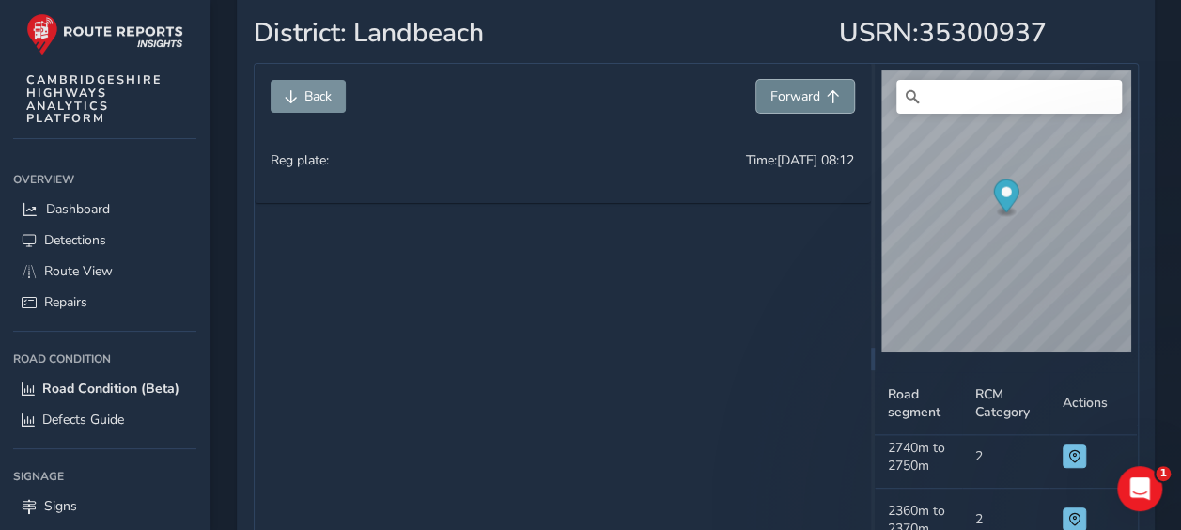
click at [811, 102] on span "Forward" at bounding box center [795, 96] width 50 height 18
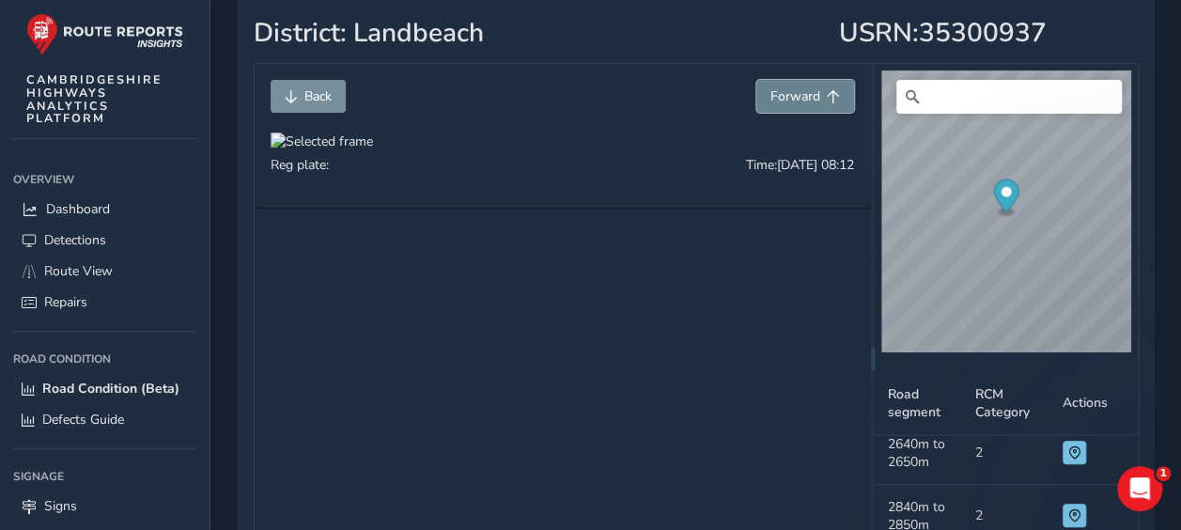
click at [811, 102] on span "Forward" at bounding box center [795, 96] width 50 height 18
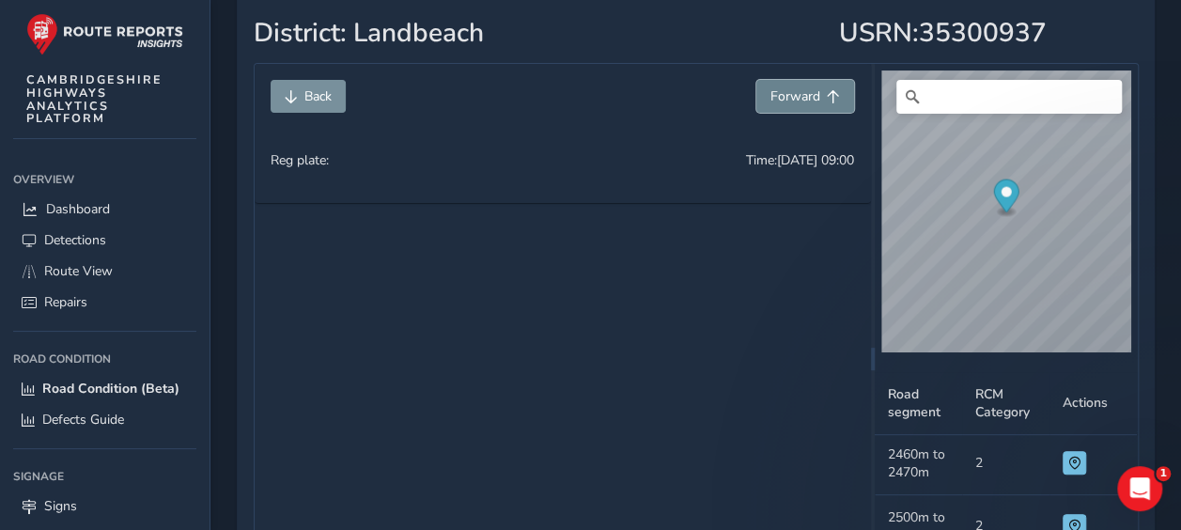
click at [811, 102] on span "Forward" at bounding box center [795, 96] width 50 height 18
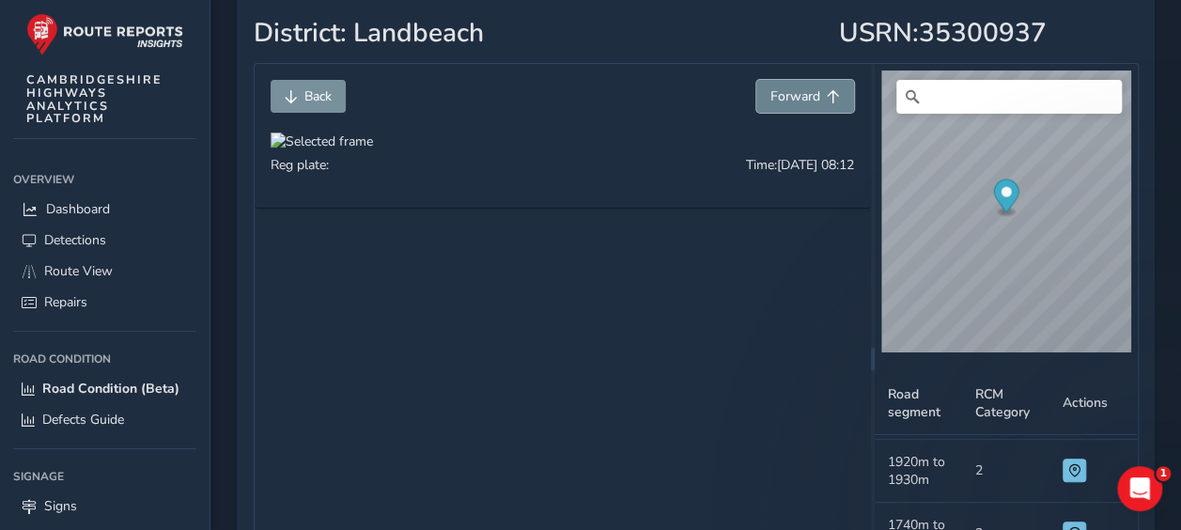
click at [811, 102] on span "Forward" at bounding box center [795, 96] width 50 height 18
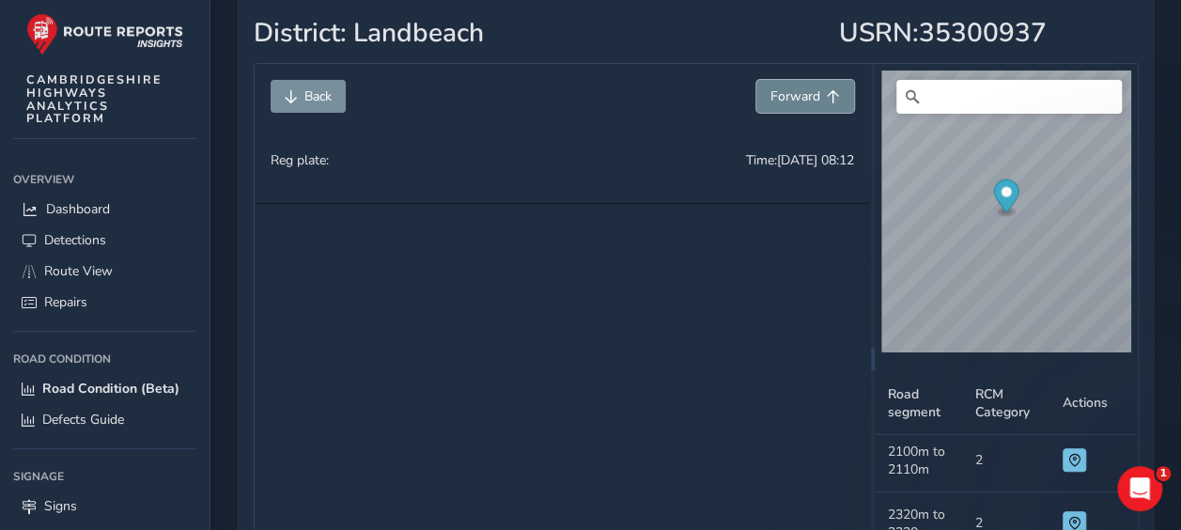
click at [811, 102] on span "Forward" at bounding box center [795, 96] width 50 height 18
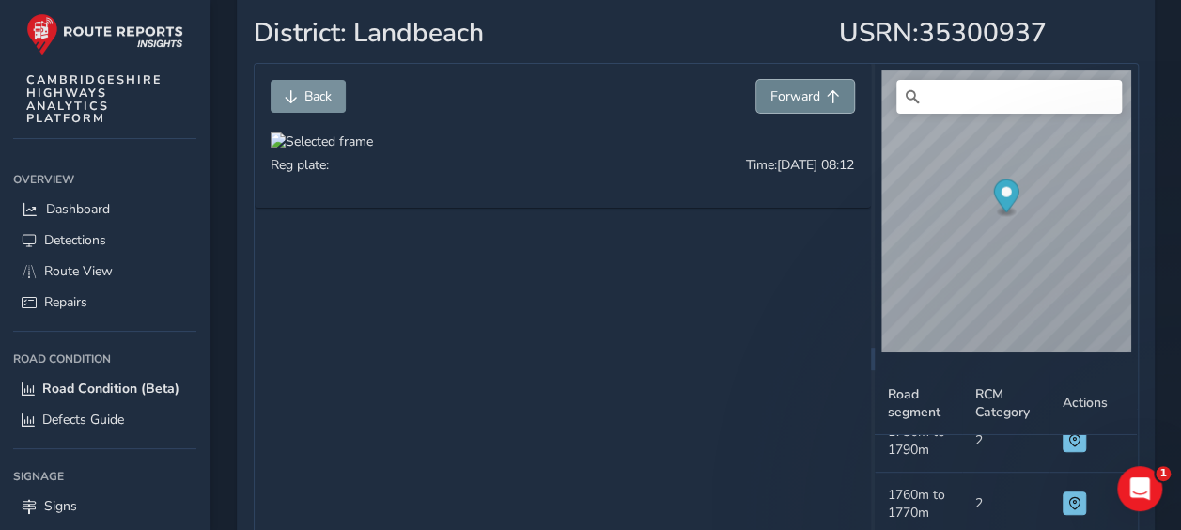
click at [811, 102] on span "Forward" at bounding box center [795, 96] width 50 height 18
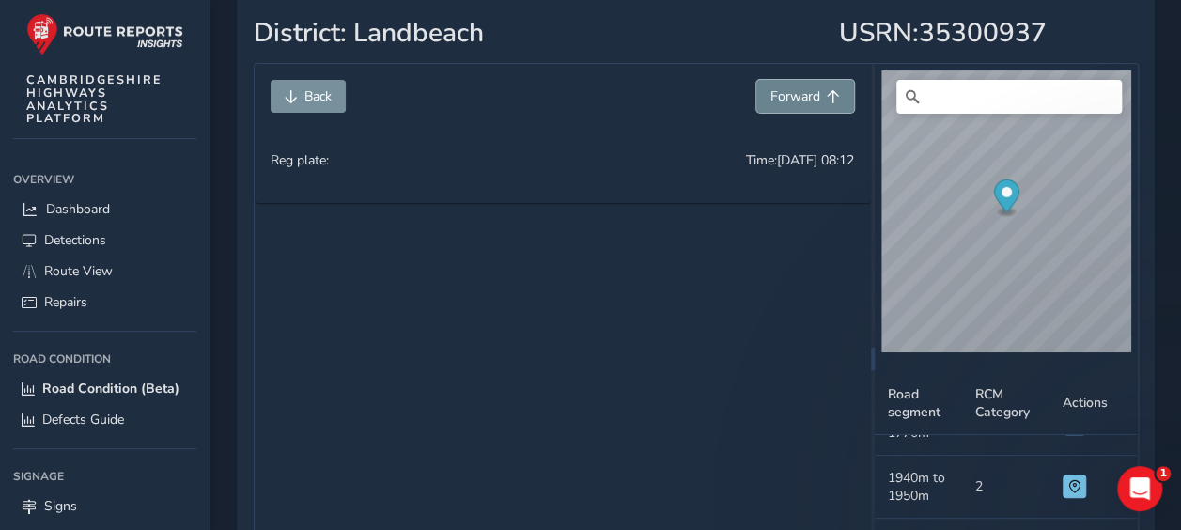
click at [811, 102] on span "Forward" at bounding box center [795, 96] width 50 height 18
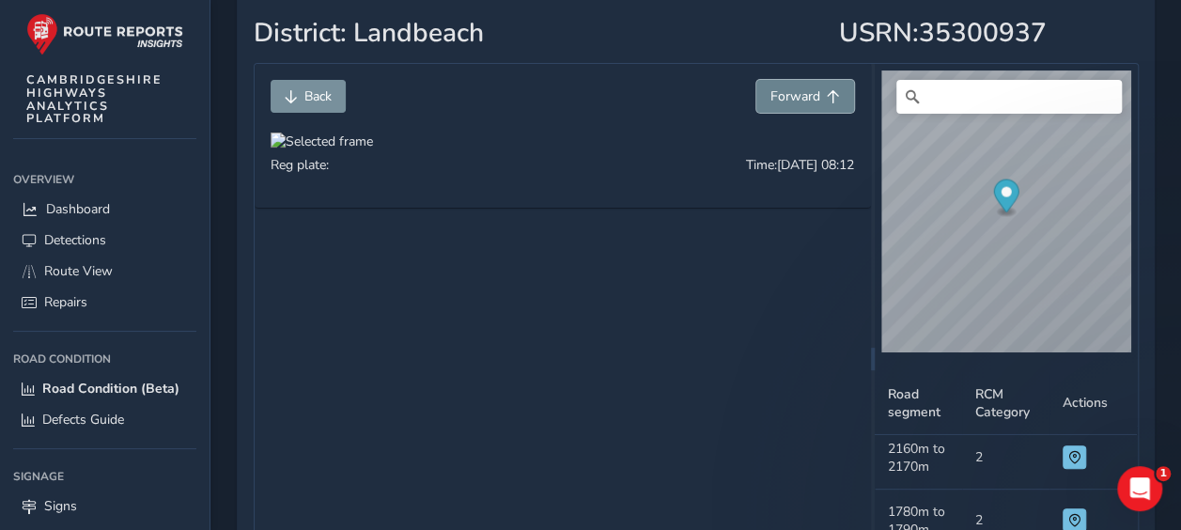
click at [811, 102] on span "Forward" at bounding box center [795, 96] width 50 height 18
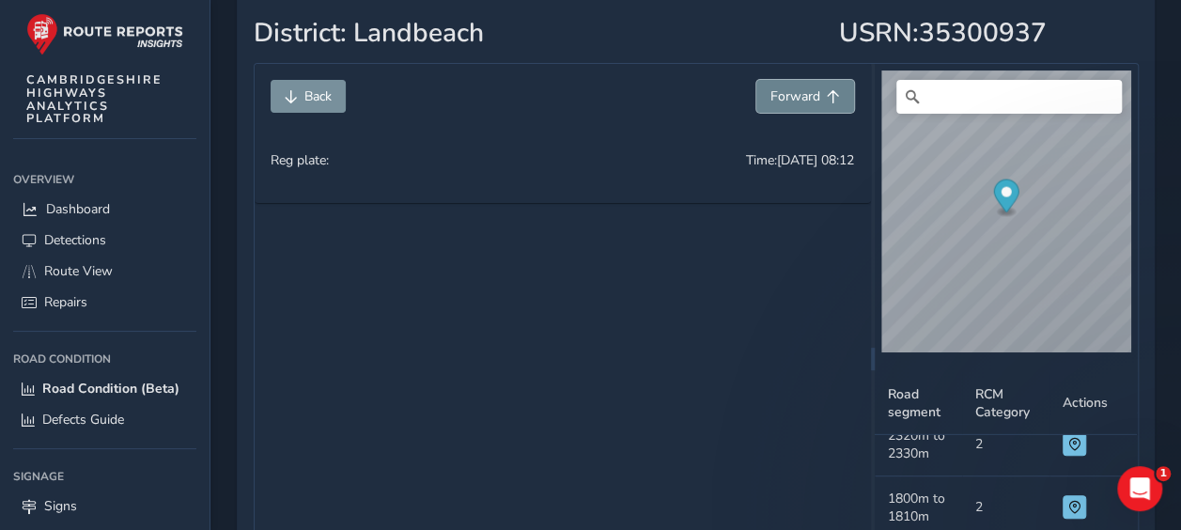
click at [811, 102] on span "Forward" at bounding box center [795, 96] width 50 height 18
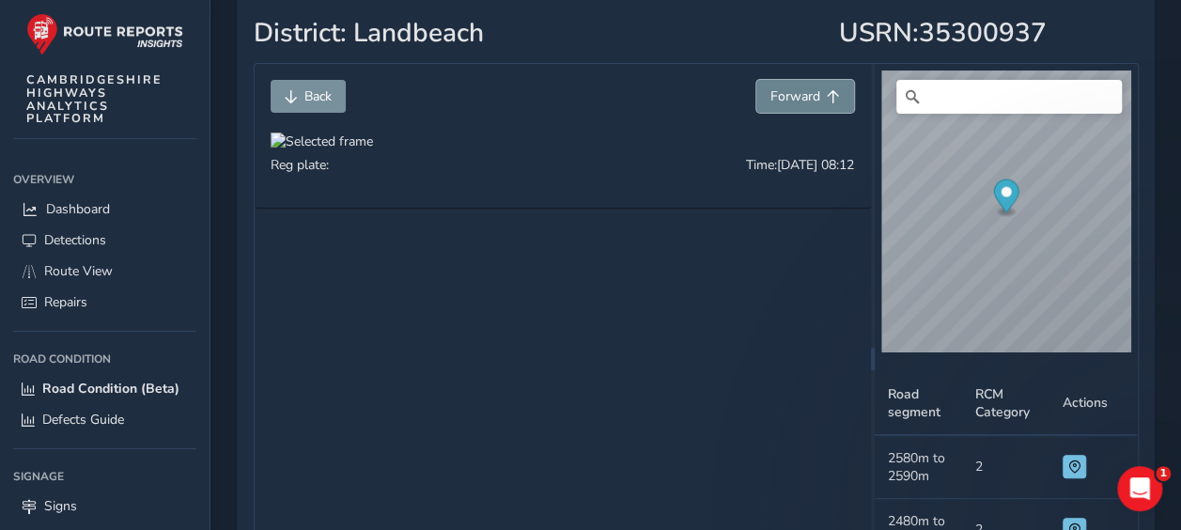
click at [811, 102] on span "Forward" at bounding box center [795, 96] width 50 height 18
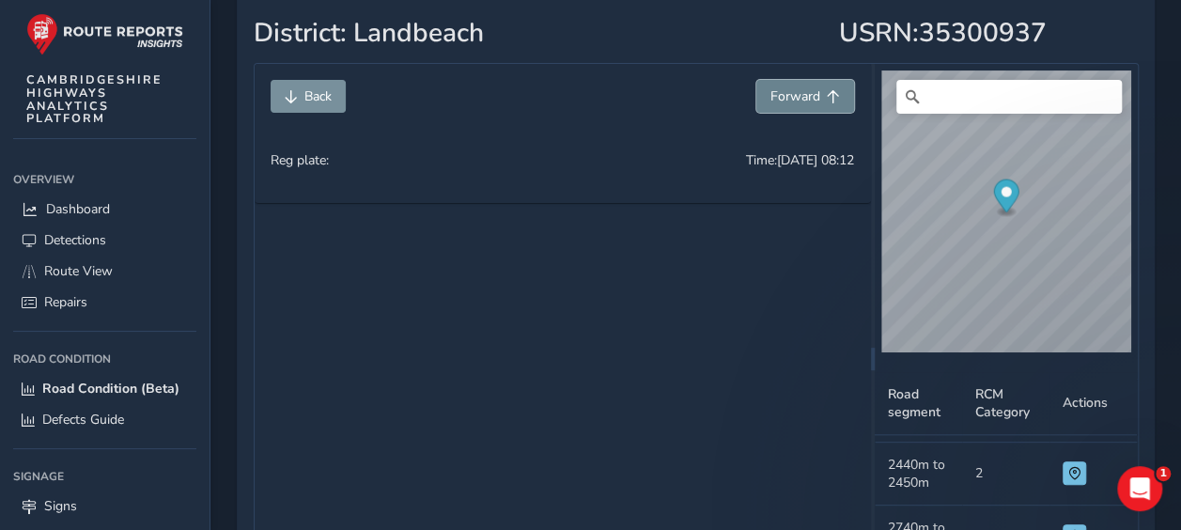
click at [811, 102] on span "Forward" at bounding box center [795, 96] width 50 height 18
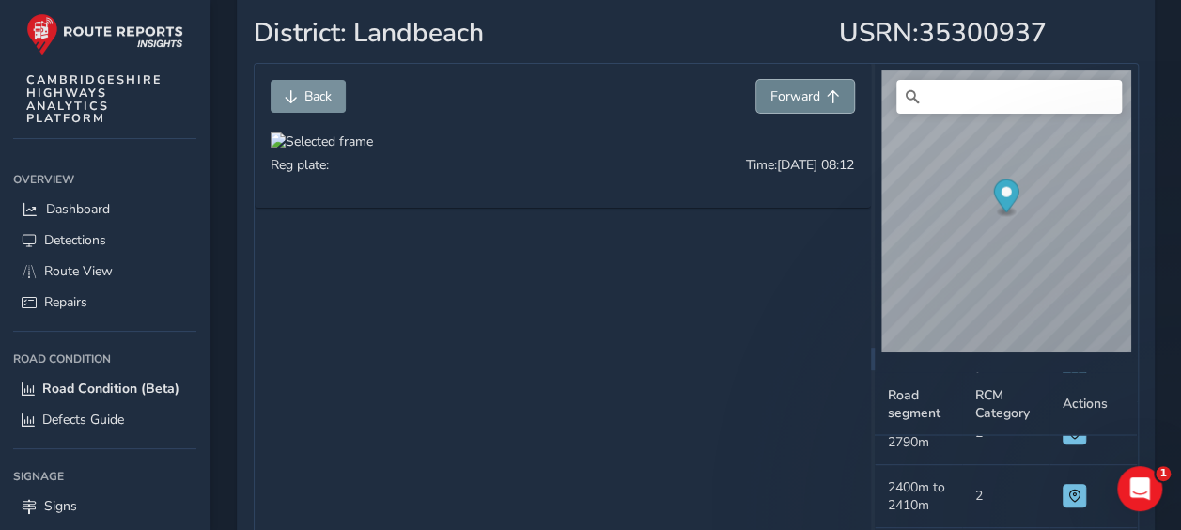
click at [811, 102] on span "Forward" at bounding box center [795, 96] width 50 height 18
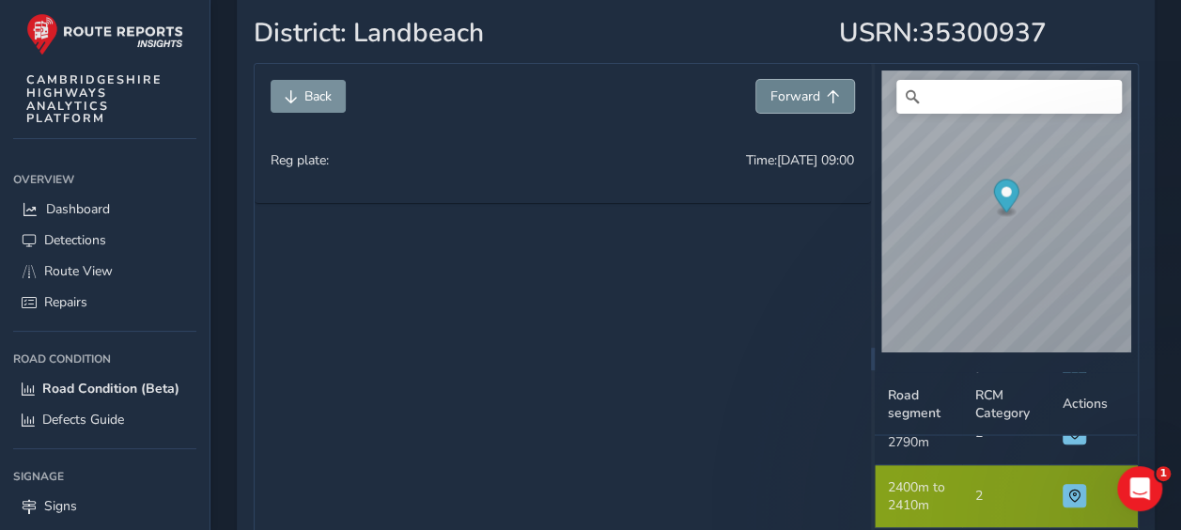
click at [811, 102] on span "Forward" at bounding box center [795, 96] width 50 height 18
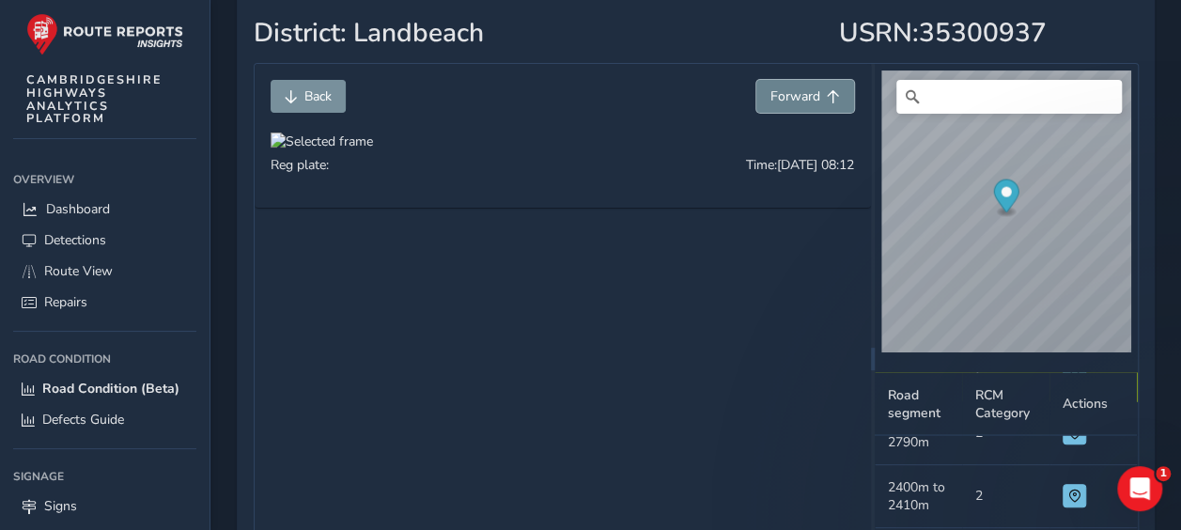
click at [811, 102] on span "Forward" at bounding box center [795, 96] width 50 height 18
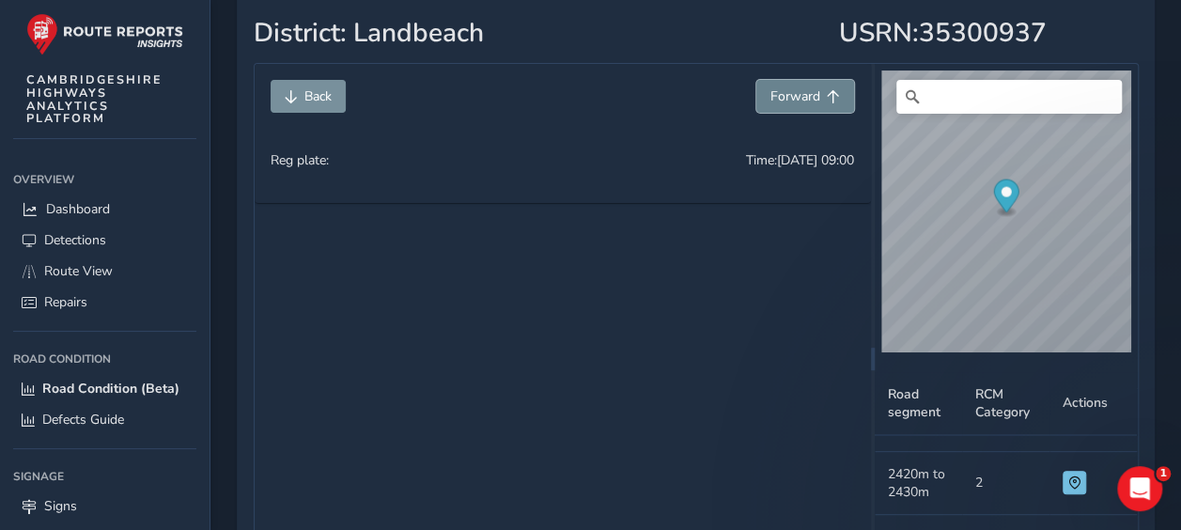
click at [811, 102] on span "Forward" at bounding box center [795, 96] width 50 height 18
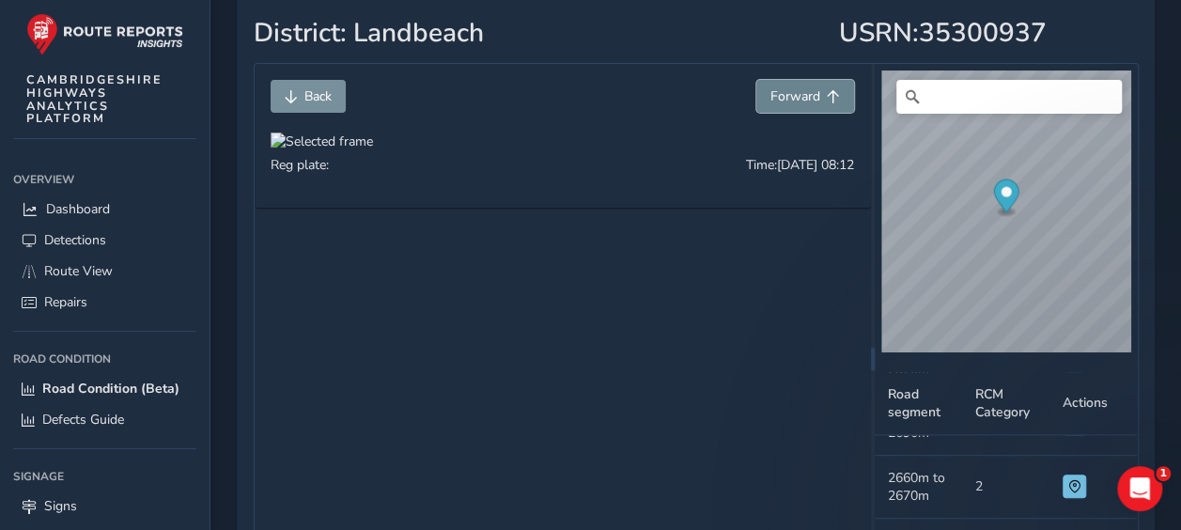
click at [811, 102] on span "Forward" at bounding box center [795, 96] width 50 height 18
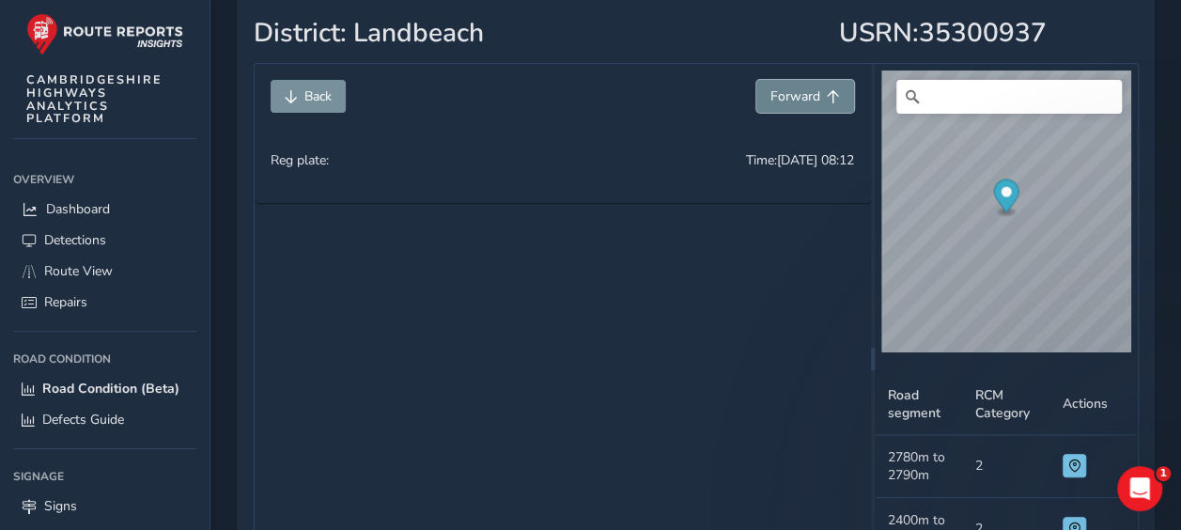
click at [811, 102] on span "Forward" at bounding box center [795, 96] width 50 height 18
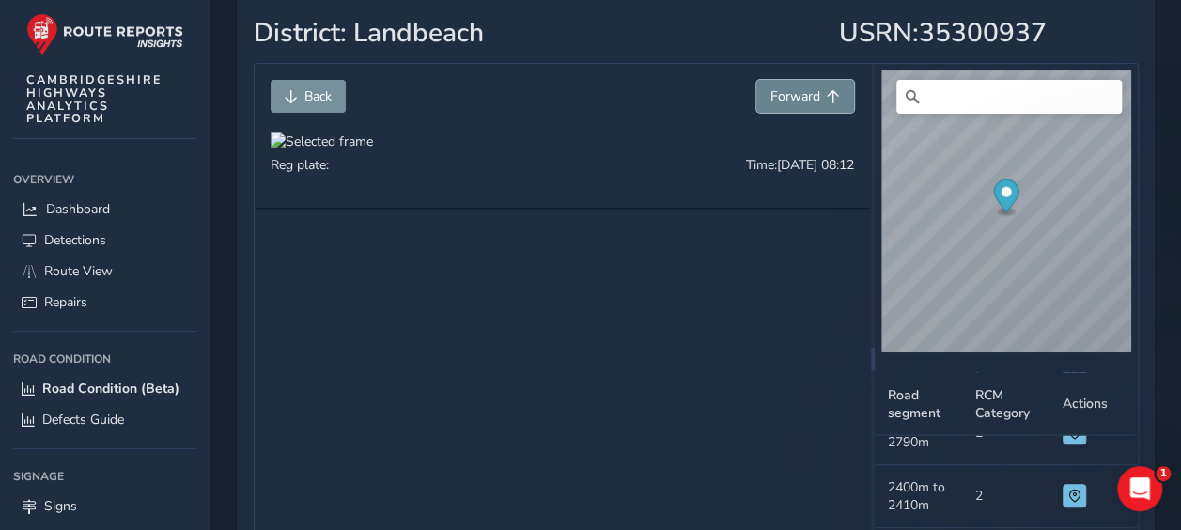
click at [811, 102] on span "Forward" at bounding box center [795, 96] width 50 height 18
click at [81, 236] on span "Detections" at bounding box center [75, 240] width 62 height 18
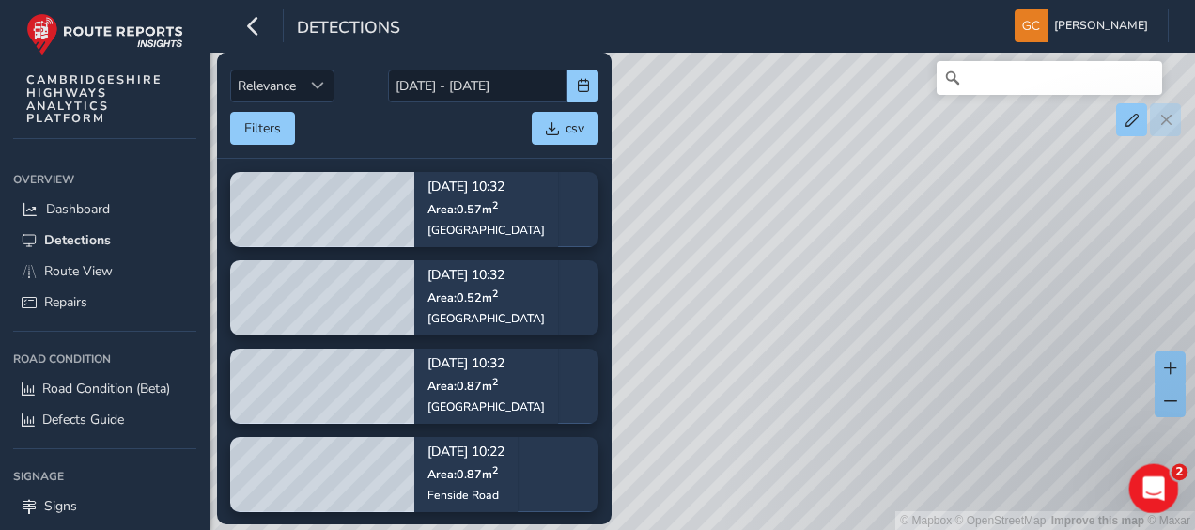
click at [1157, 482] on icon "Open Intercom Messenger" at bounding box center [1150, 486] width 31 height 31
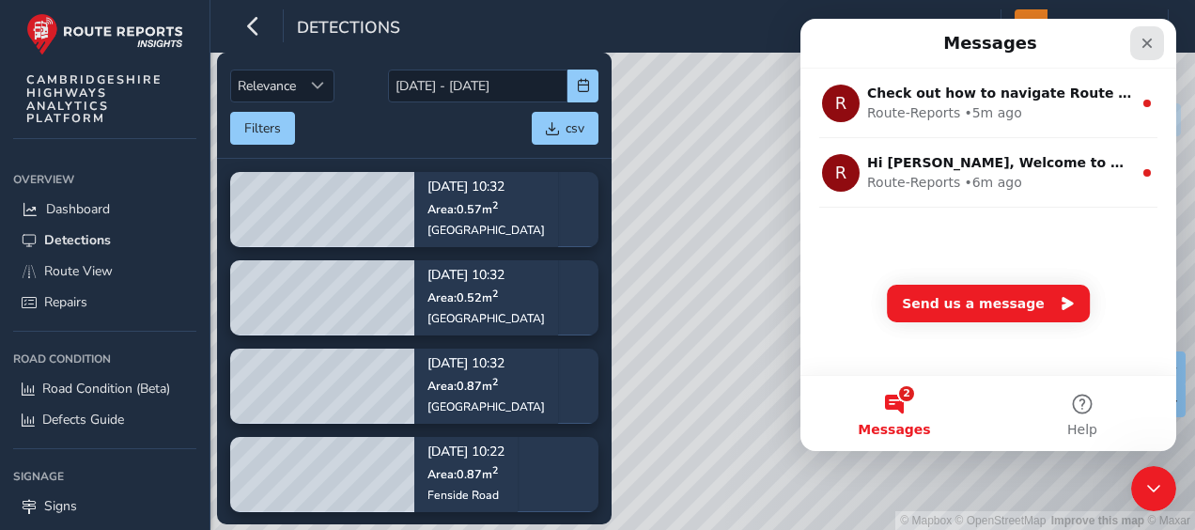
click at [1157, 46] on div "Close" at bounding box center [1147, 43] width 34 height 34
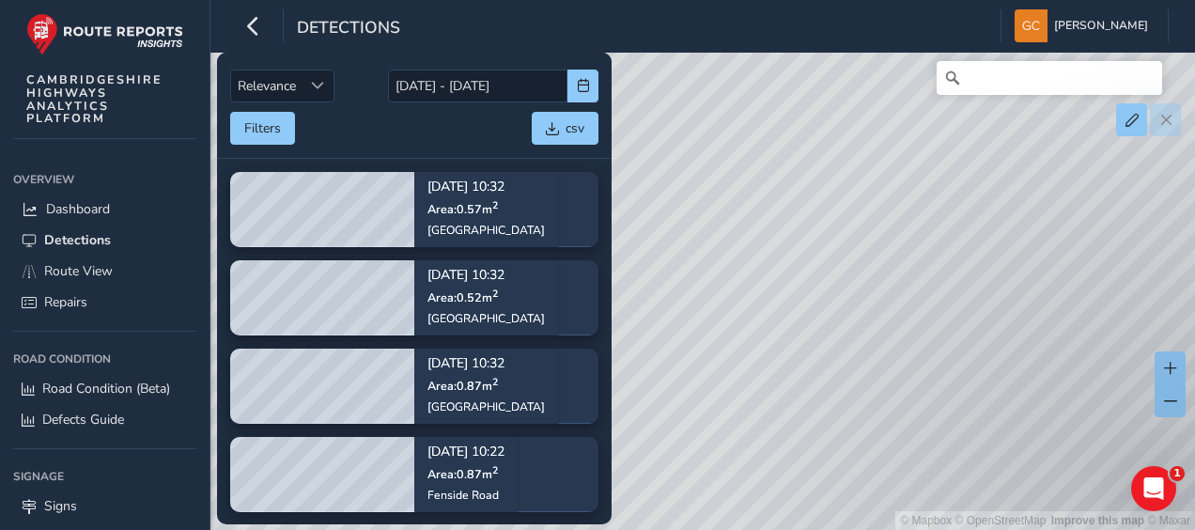
drag, startPoint x: 738, startPoint y: 440, endPoint x: 840, endPoint y: 272, distance: 195.5
click at [840, 272] on div "© Mapbox © OpenStreetMap Improve this map © Maxar" at bounding box center [597, 265] width 1195 height 530
drag, startPoint x: 861, startPoint y: 290, endPoint x: 880, endPoint y: 262, distance: 33.9
click at [880, 262] on div "© Mapbox © OpenStreetMap Improve this map © Maxar" at bounding box center [597, 265] width 1195 height 530
drag, startPoint x: 769, startPoint y: 228, endPoint x: 853, endPoint y: 315, distance: 120.2
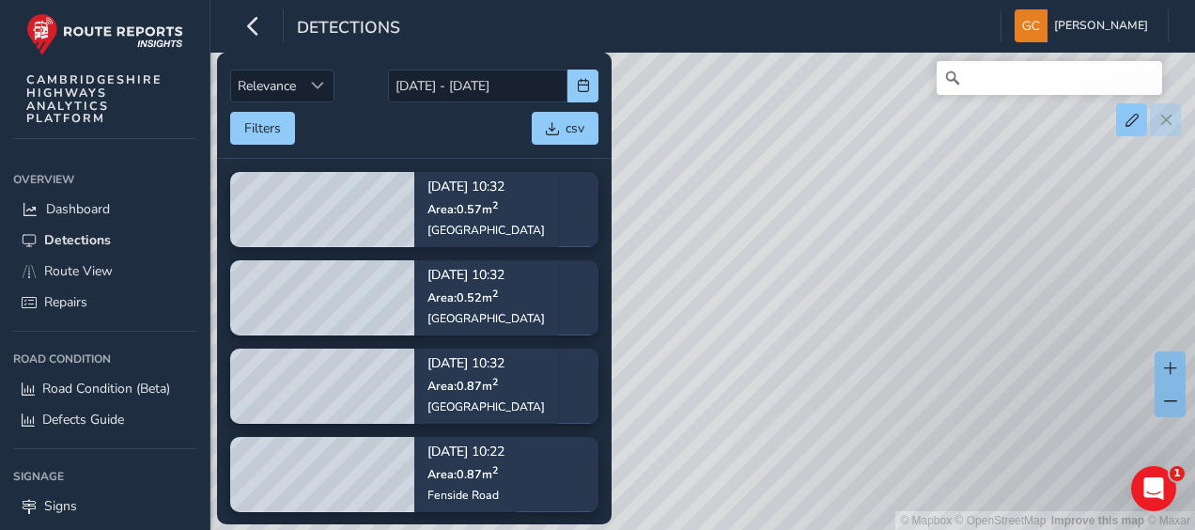
click at [853, 315] on div "© Mapbox © OpenStreetMap Improve this map © Maxar" at bounding box center [597, 265] width 1195 height 530
click at [842, 318] on div "© Mapbox © OpenStreetMap Improve this map © Maxar" at bounding box center [597, 265] width 1195 height 530
drag, startPoint x: 814, startPoint y: 210, endPoint x: 807, endPoint y: 356, distance: 145.8
click at [807, 356] on div "© Mapbox © OpenStreetMap Improve this map © Maxar" at bounding box center [597, 265] width 1195 height 530
drag, startPoint x: 895, startPoint y: 162, endPoint x: 865, endPoint y: 251, distance: 93.3
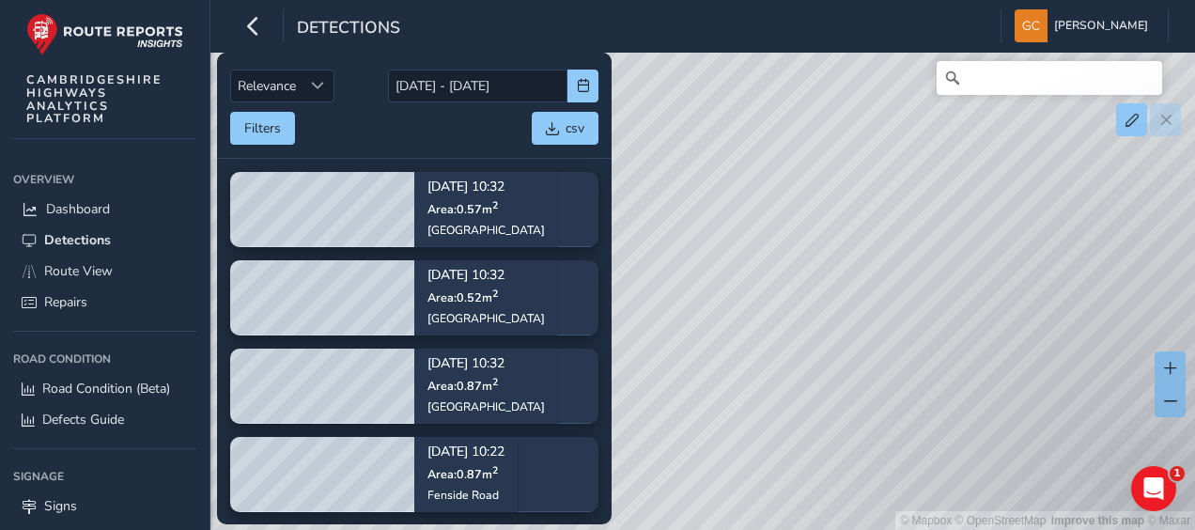
click at [865, 251] on div "© Mapbox © OpenStreetMap Improve this map © Maxar" at bounding box center [597, 265] width 1195 height 530
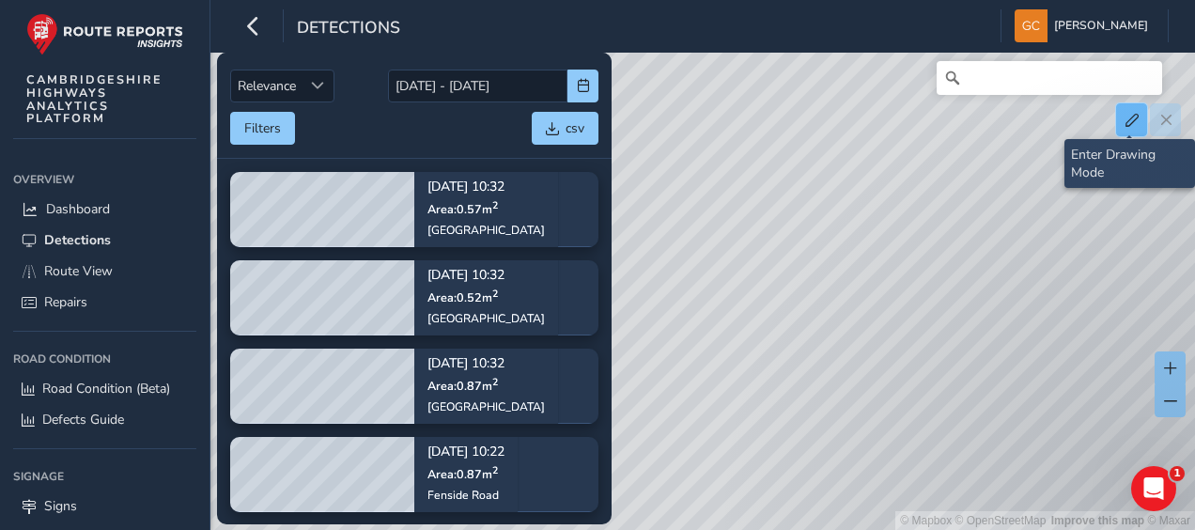
click at [1136, 125] on span at bounding box center [1131, 120] width 13 height 13
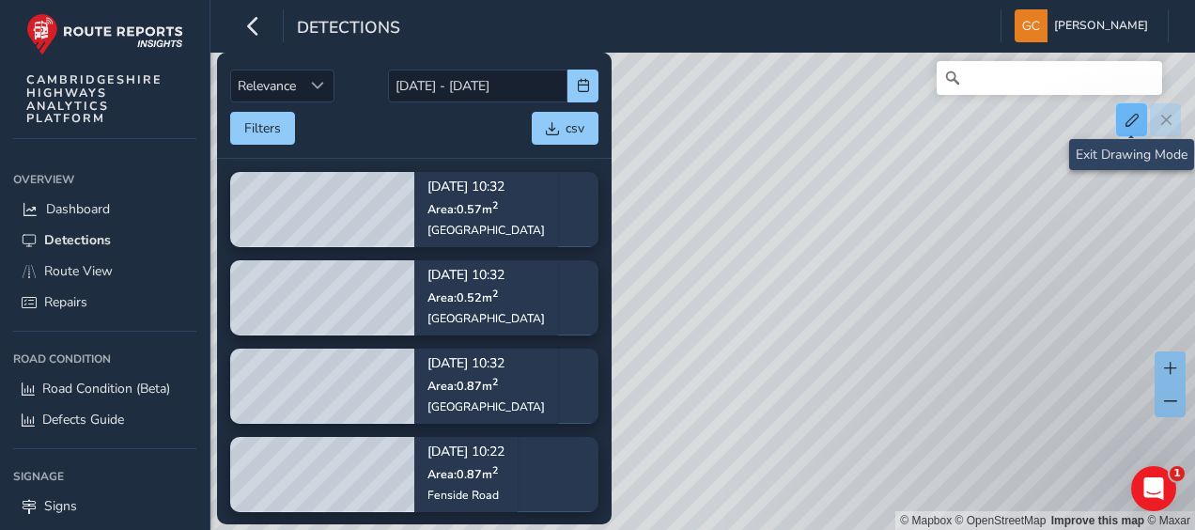
click at [1136, 125] on span at bounding box center [1131, 120] width 13 height 13
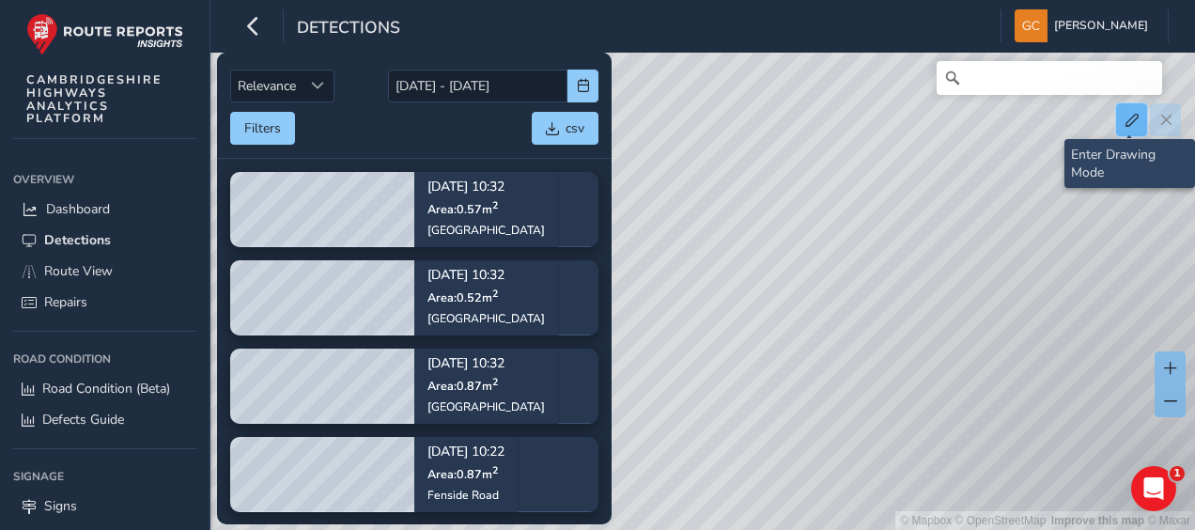
click at [1145, 128] on button at bounding box center [1131, 119] width 31 height 33
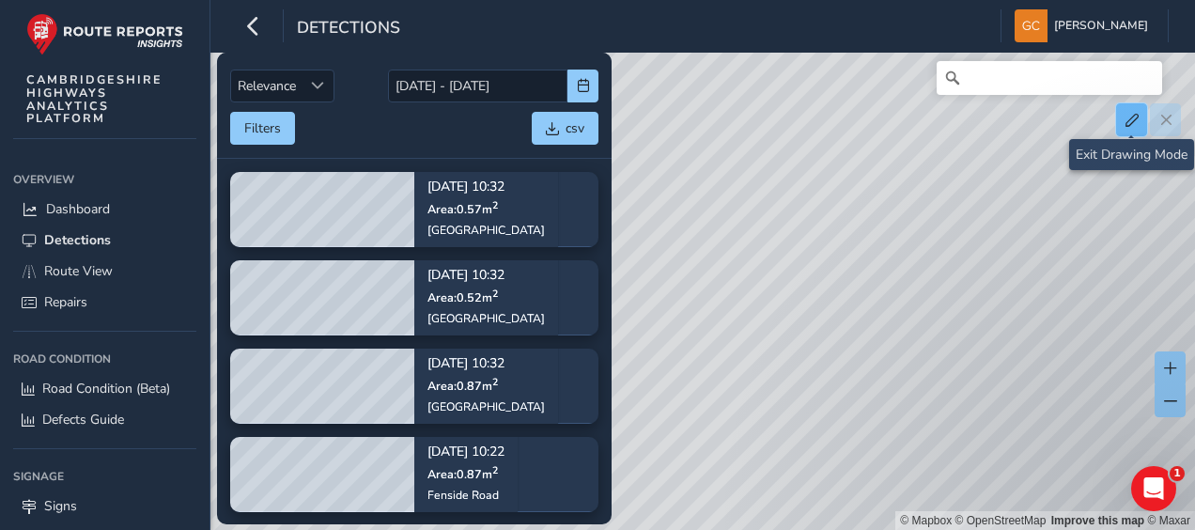
drag, startPoint x: 1129, startPoint y: 107, endPoint x: 1123, endPoint y: 116, distance: 11.0
click at [1129, 107] on button at bounding box center [1131, 119] width 31 height 33
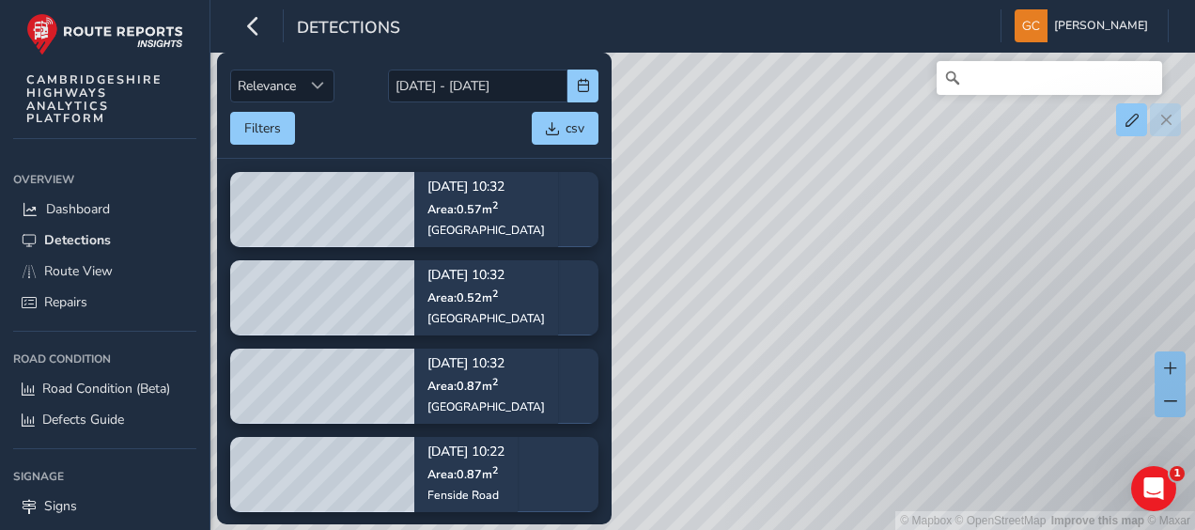
drag, startPoint x: 968, startPoint y: 199, endPoint x: 913, endPoint y: 371, distance: 180.6
click at [913, 370] on div "© Mapbox © OpenStreetMap Improve this map © Maxar" at bounding box center [597, 265] width 1195 height 530
drag, startPoint x: 910, startPoint y: 179, endPoint x: 798, endPoint y: 364, distance: 216.2
click at [798, 364] on div "© Mapbox © OpenStreetMap Improve this map © Maxar" at bounding box center [597, 265] width 1195 height 530
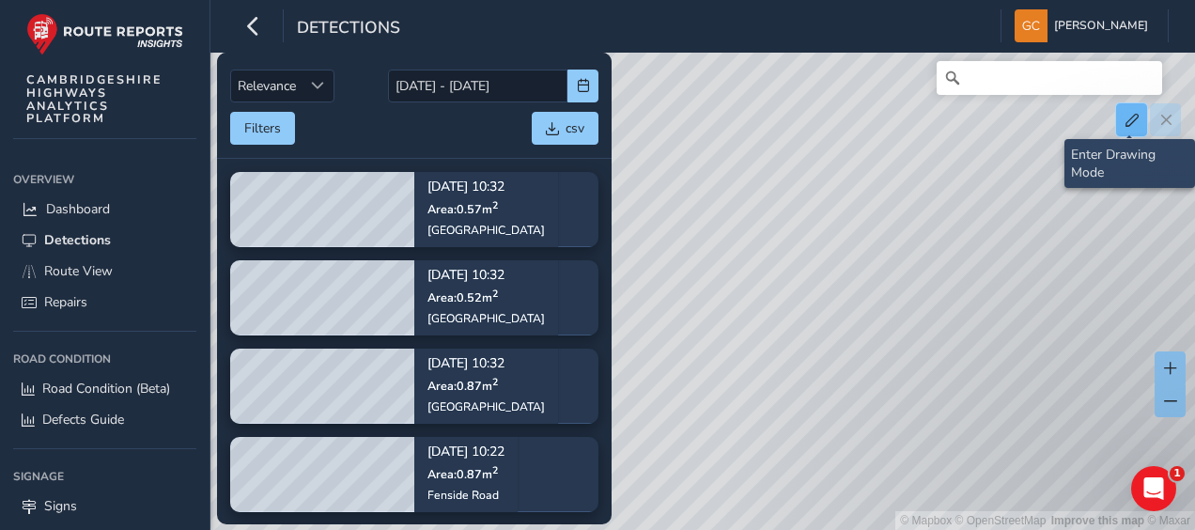
click at [1128, 128] on button at bounding box center [1131, 119] width 31 height 33
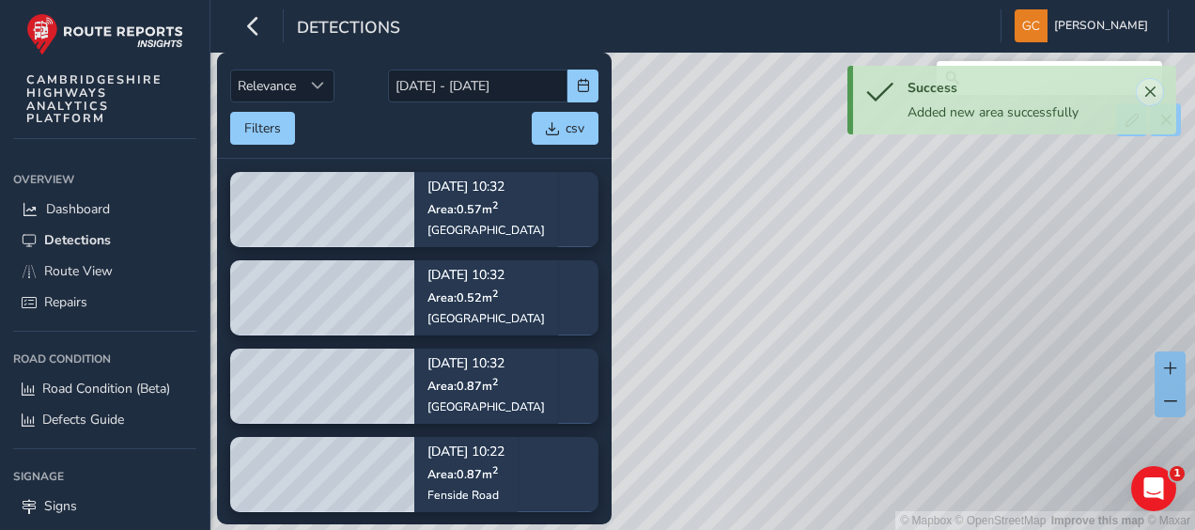
click at [1152, 88] on span "Close" at bounding box center [1149, 91] width 13 height 13
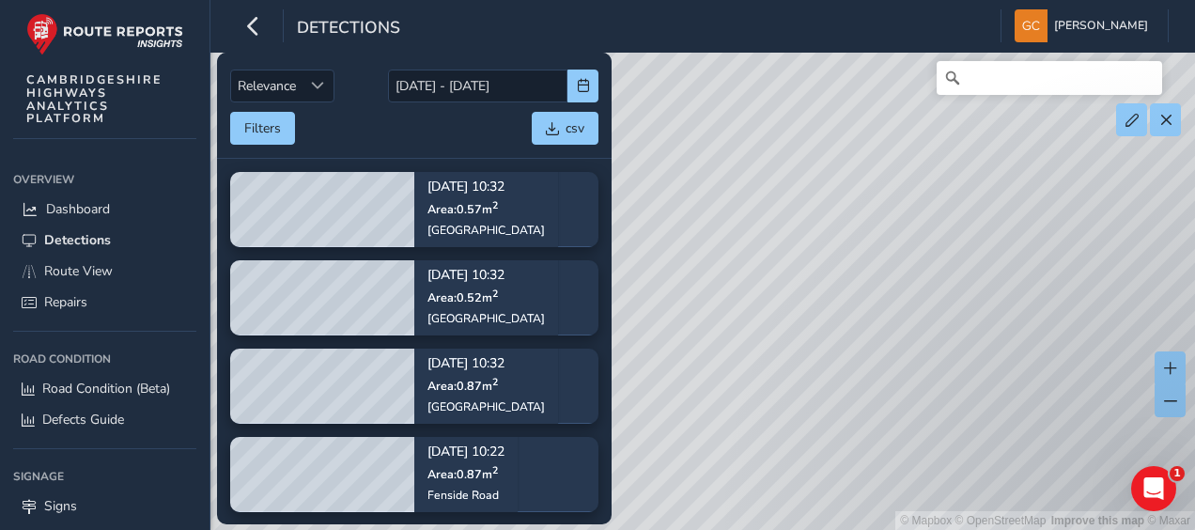
click at [798, 286] on div "© Mapbox © OpenStreetMap Improve this map © Maxar" at bounding box center [597, 265] width 1195 height 530
click at [1173, 130] on button at bounding box center [1165, 119] width 31 height 33
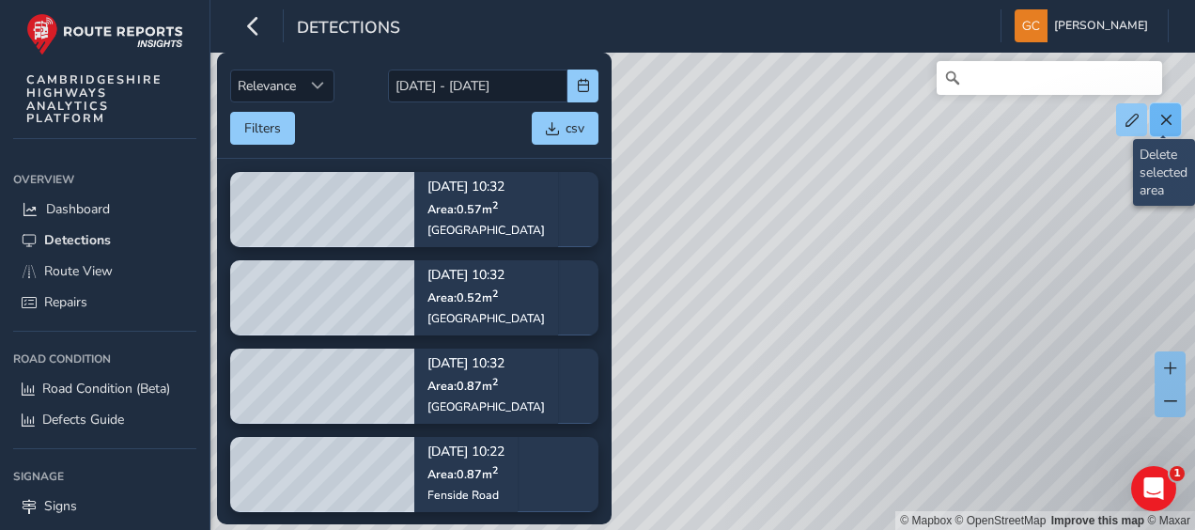
click at [1172, 126] on button at bounding box center [1165, 119] width 31 height 33
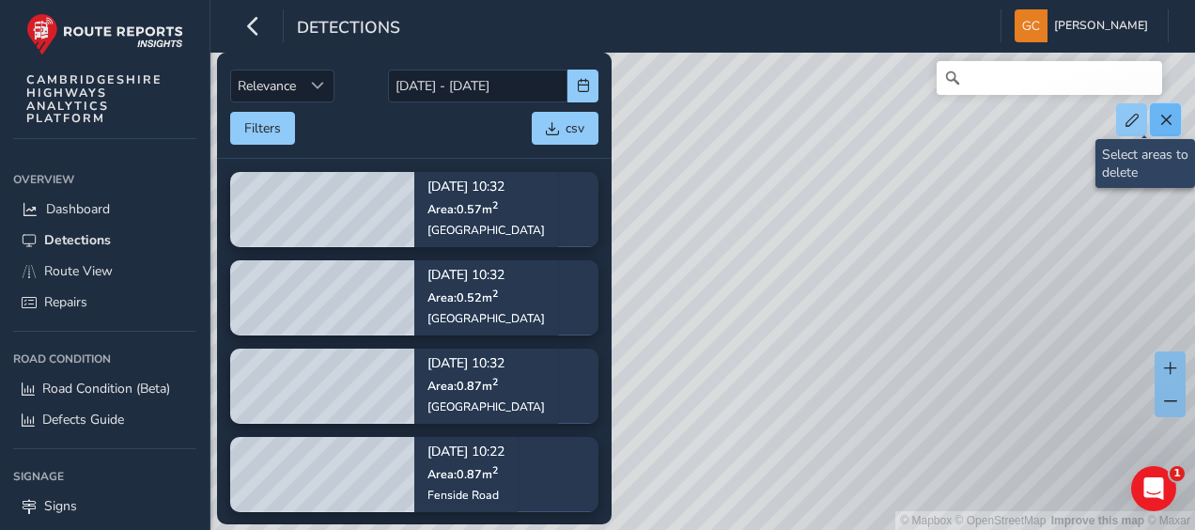
click at [1171, 128] on button at bounding box center [1165, 119] width 31 height 33
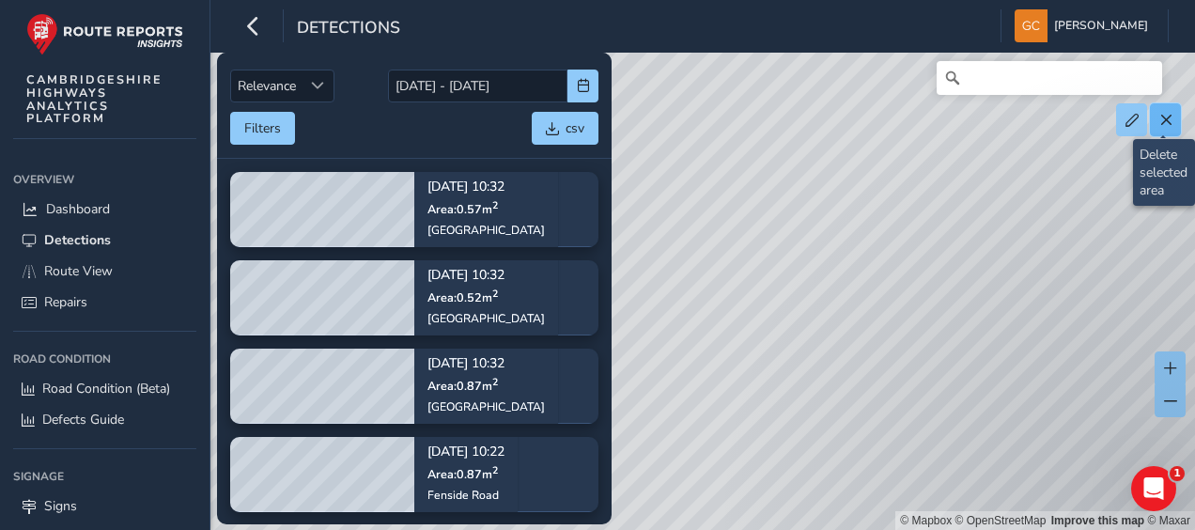
click at [1163, 116] on span at bounding box center [1165, 120] width 13 height 13
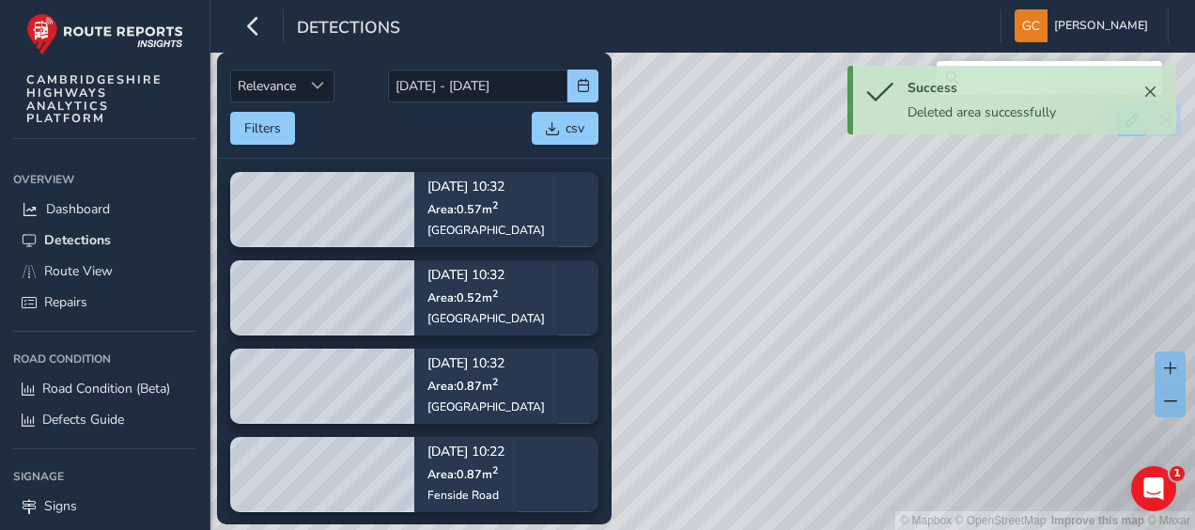
drag, startPoint x: 815, startPoint y: 297, endPoint x: 949, endPoint y: 286, distance: 133.8
click at [949, 286] on div "© Mapbox © OpenStreetMap Improve this map © Maxar" at bounding box center [597, 265] width 1195 height 530
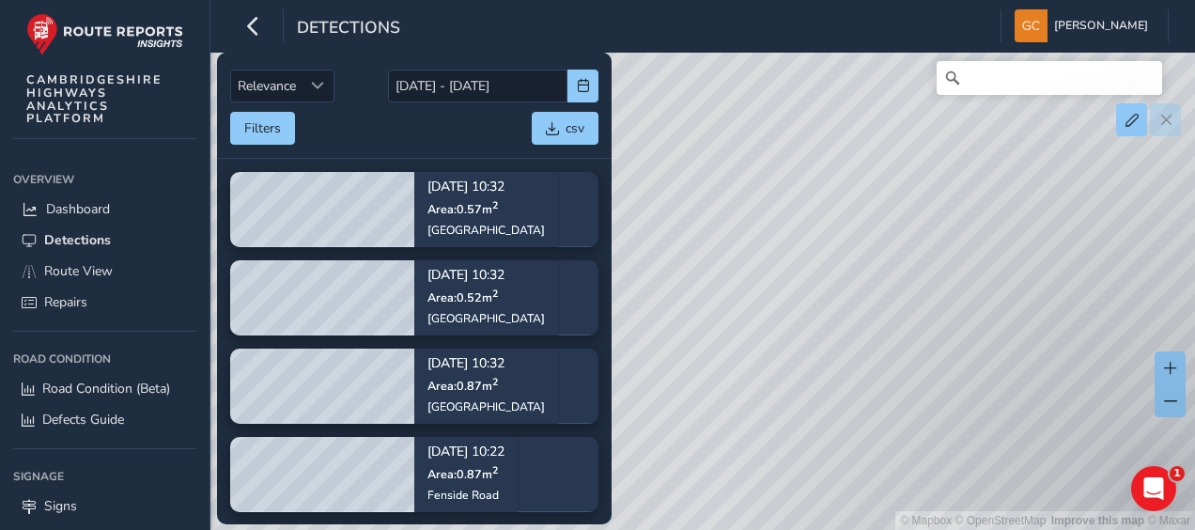
drag, startPoint x: 687, startPoint y: 188, endPoint x: 839, endPoint y: 301, distance: 188.6
click at [839, 301] on div "© Mapbox © OpenStreetMap Improve this map © Maxar" at bounding box center [597, 265] width 1195 height 530
click at [1155, 479] on icon "Open Intercom Messenger" at bounding box center [1150, 486] width 31 height 31
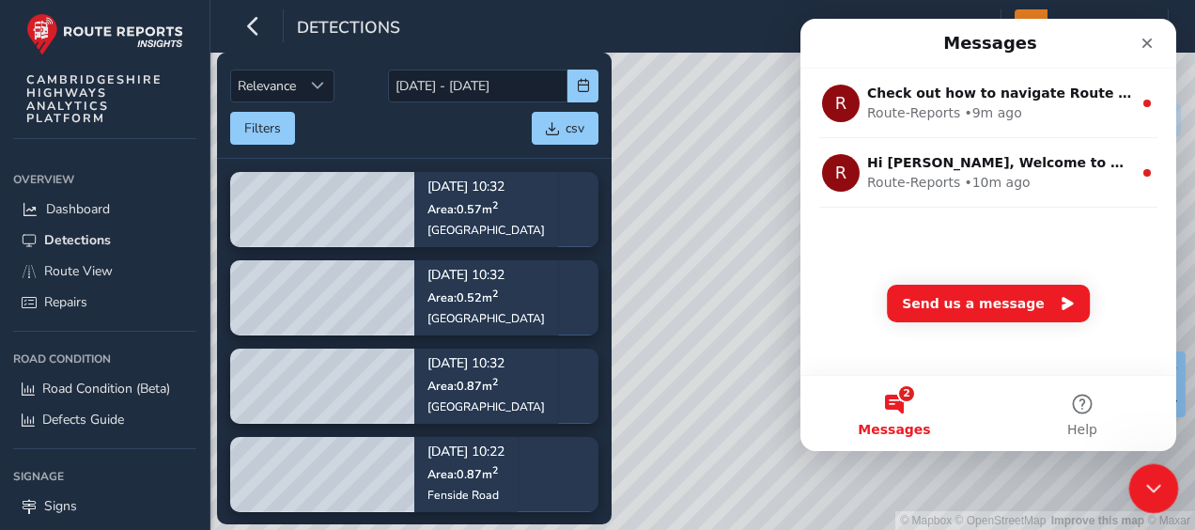
click at [1156, 479] on icon "Close Intercom Messenger" at bounding box center [1150, 485] width 23 height 23
